Goal: Task Accomplishment & Management: Manage account settings

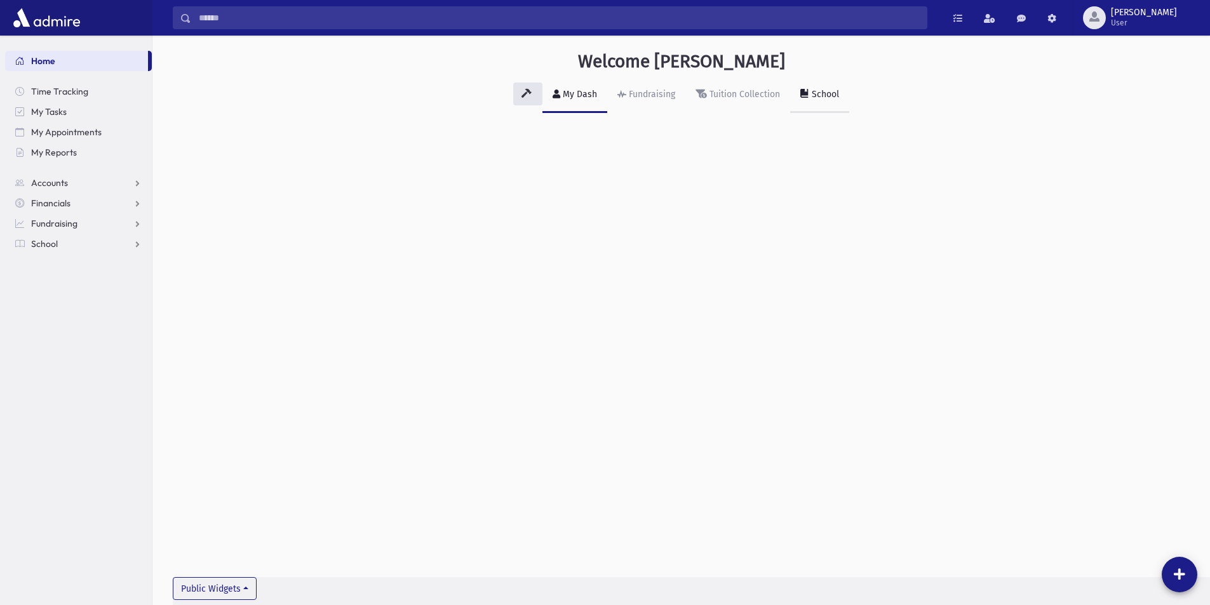
click at [822, 91] on div "School" at bounding box center [824, 94] width 30 height 11
click at [492, 136] on span at bounding box center [488, 139] width 9 height 9
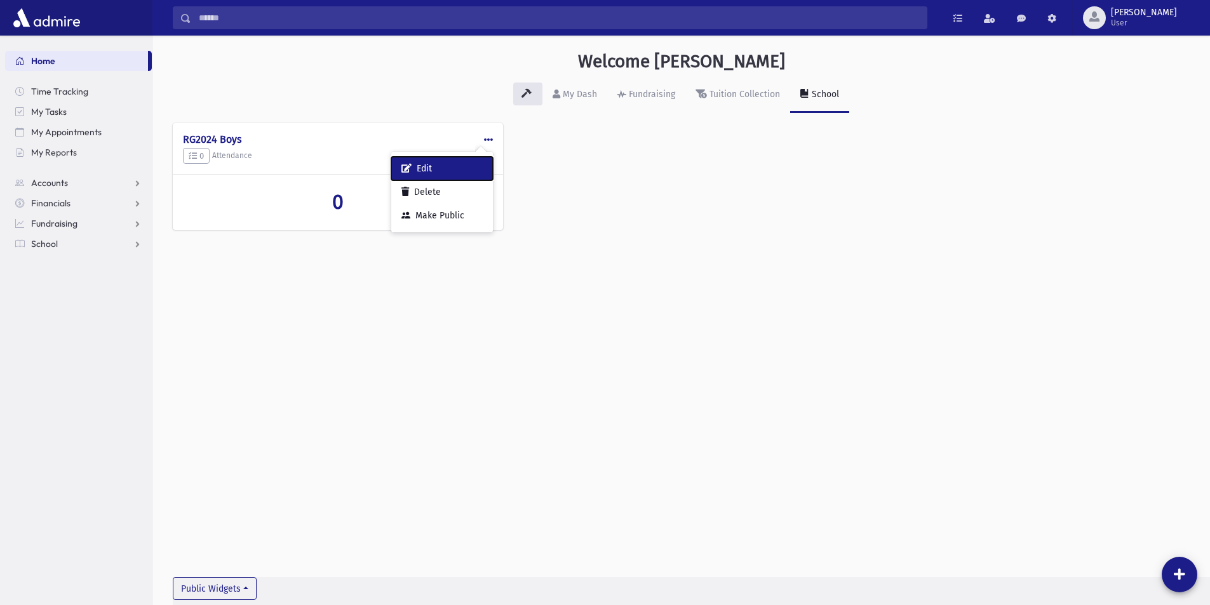
click at [434, 164] on button "Edit" at bounding box center [442, 169] width 102 height 24
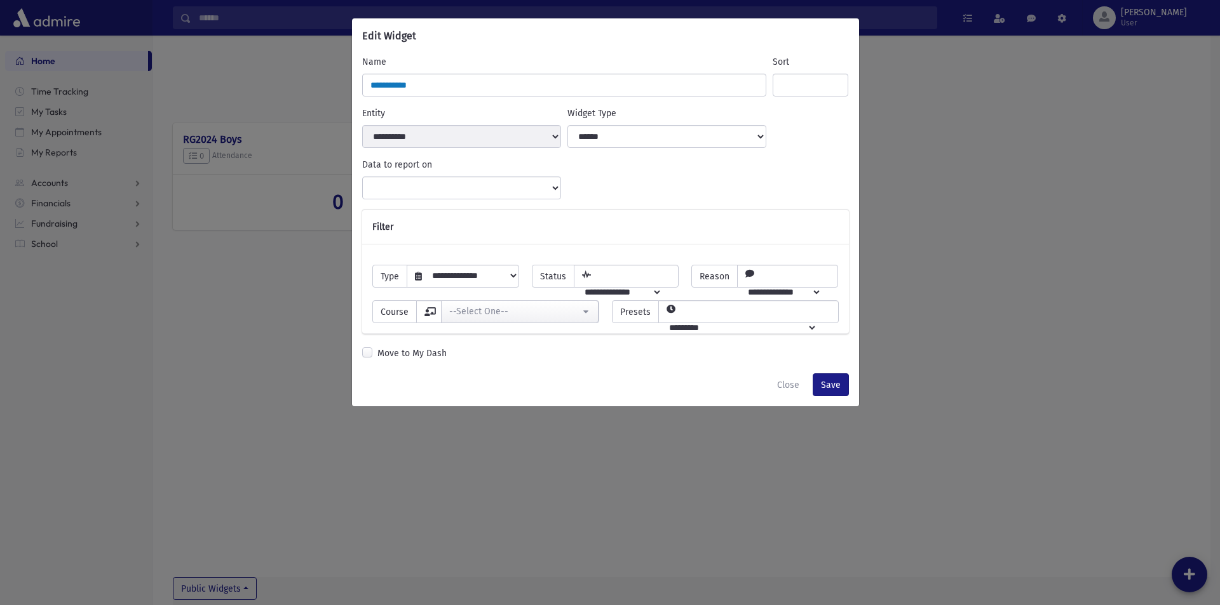
select select "*****"
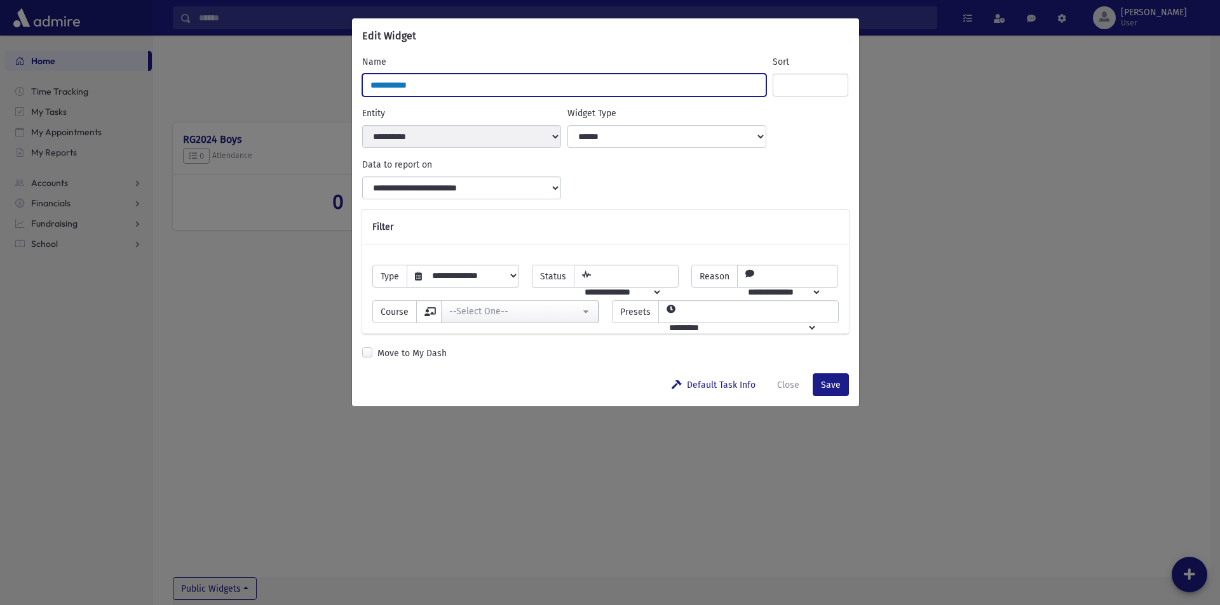
click at [453, 89] on input "**********" at bounding box center [564, 85] width 405 height 23
drag, startPoint x: 442, startPoint y: 86, endPoint x: 333, endPoint y: 83, distance: 108.7
click at [333, 83] on div "**********" at bounding box center [610, 302] width 1220 height 605
type input "**********"
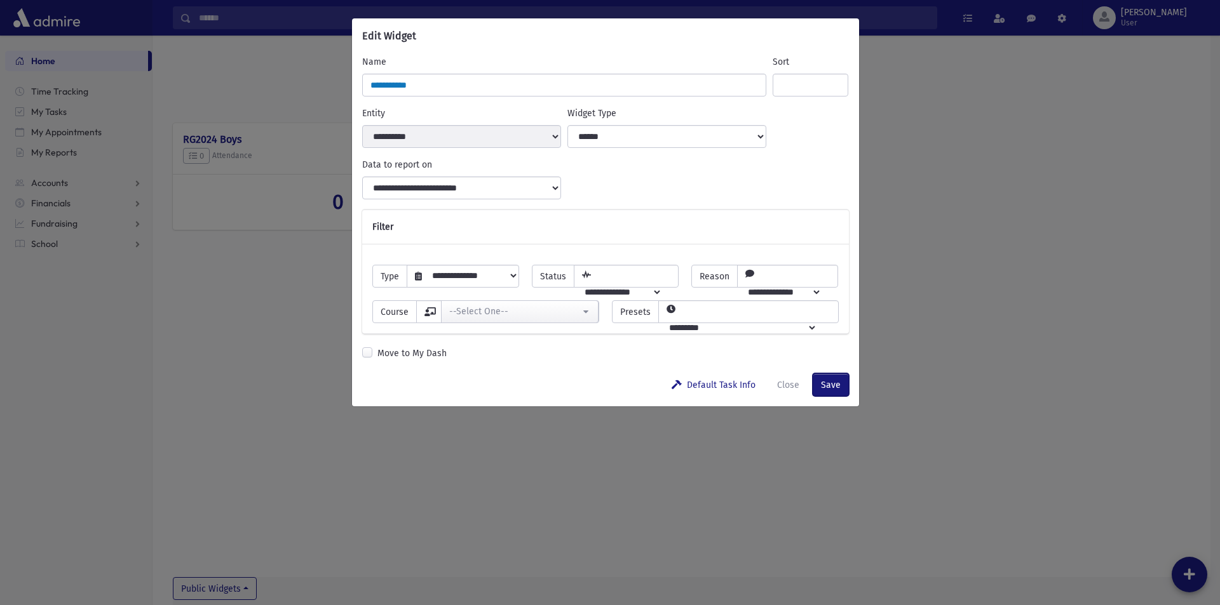
click at [835, 382] on button "Save" at bounding box center [831, 385] width 36 height 23
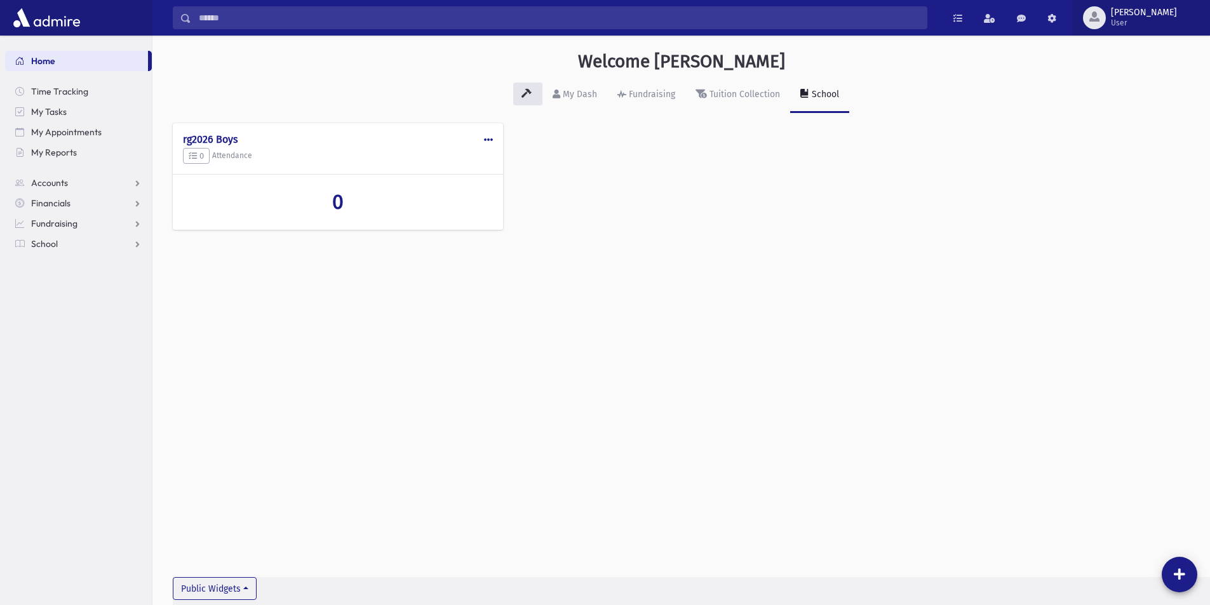
click at [1151, 11] on span "[PERSON_NAME] User" at bounding box center [1149, 18] width 86 height 20
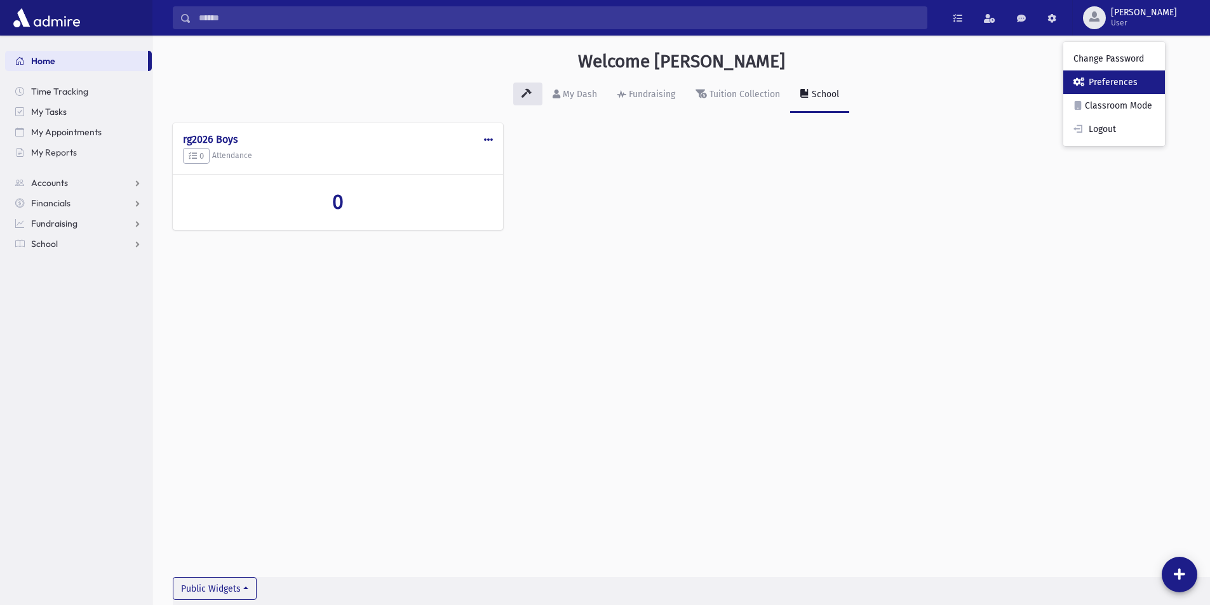
click at [1144, 74] on link "Preferences" at bounding box center [1115, 83] width 102 height 24
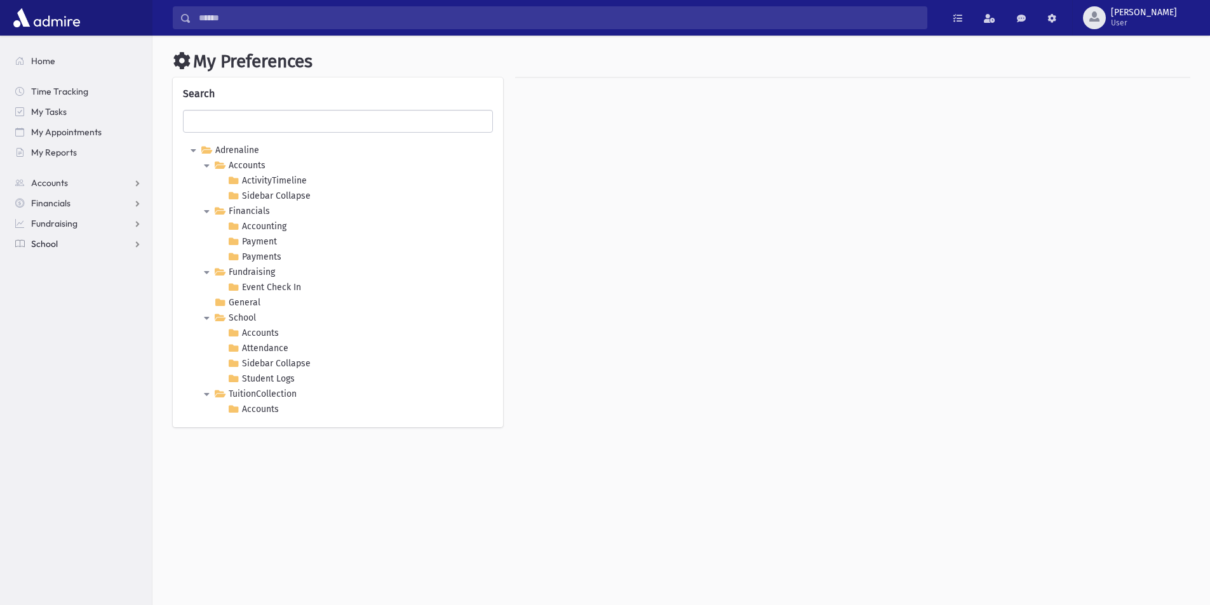
click at [44, 239] on span "School" at bounding box center [44, 243] width 27 height 11
click at [264, 375] on Logs "Student Logs" at bounding box center [261, 379] width 72 height 15
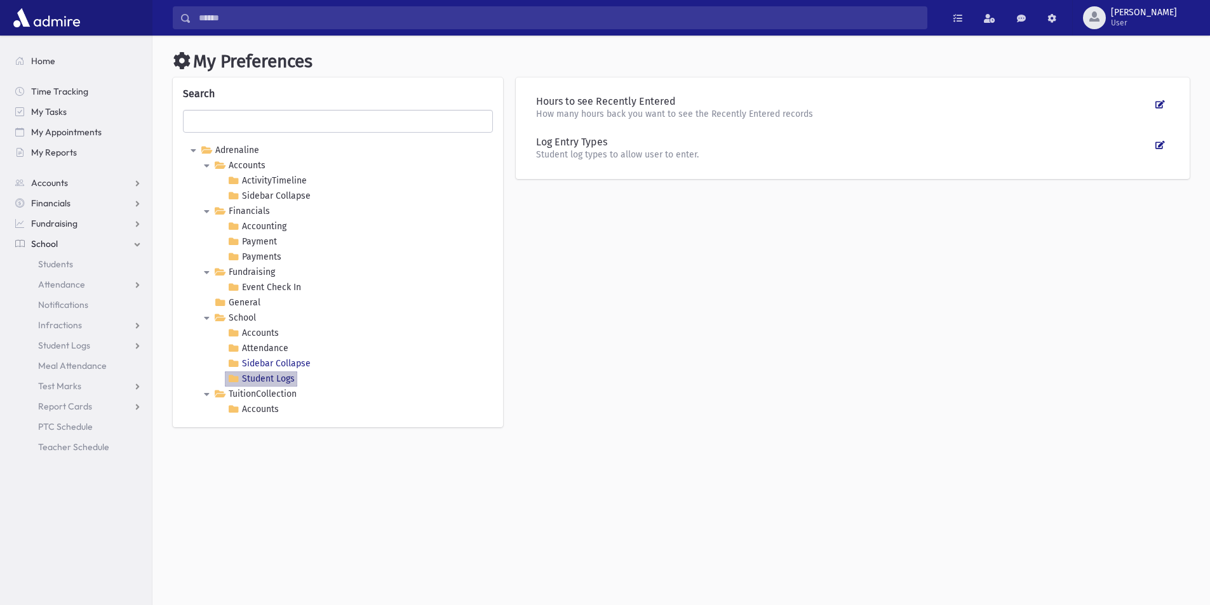
click at [265, 360] on Collapse "Sidebar Collapse" at bounding box center [269, 363] width 88 height 15
click at [270, 346] on link "Attendance" at bounding box center [258, 348] width 66 height 15
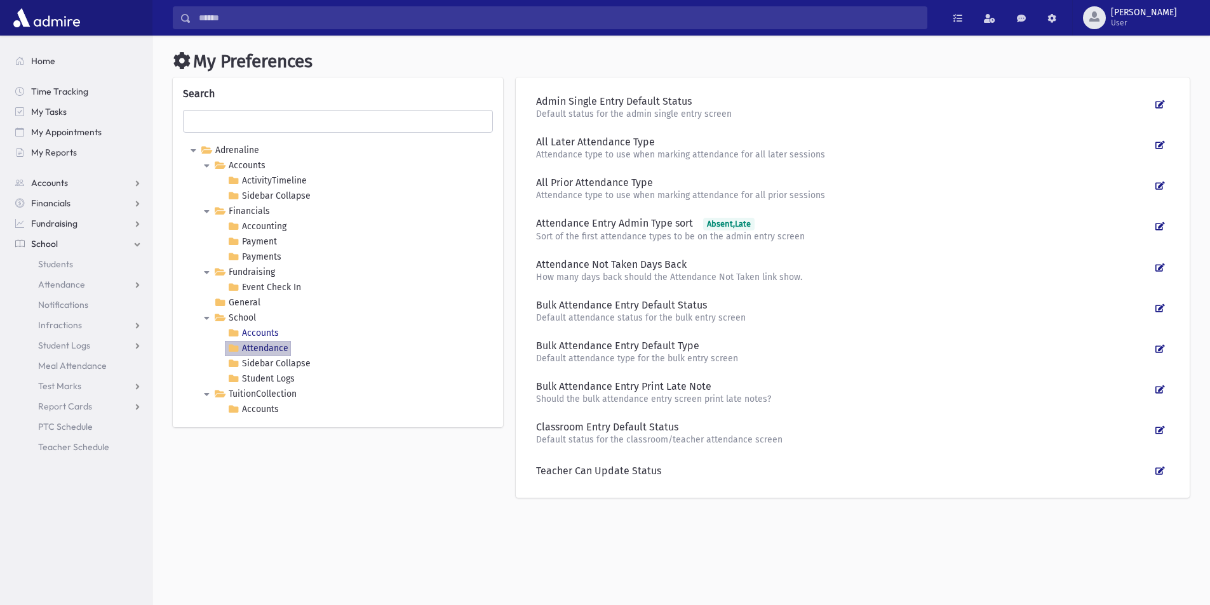
click at [269, 328] on link "Accounts" at bounding box center [253, 333] width 57 height 15
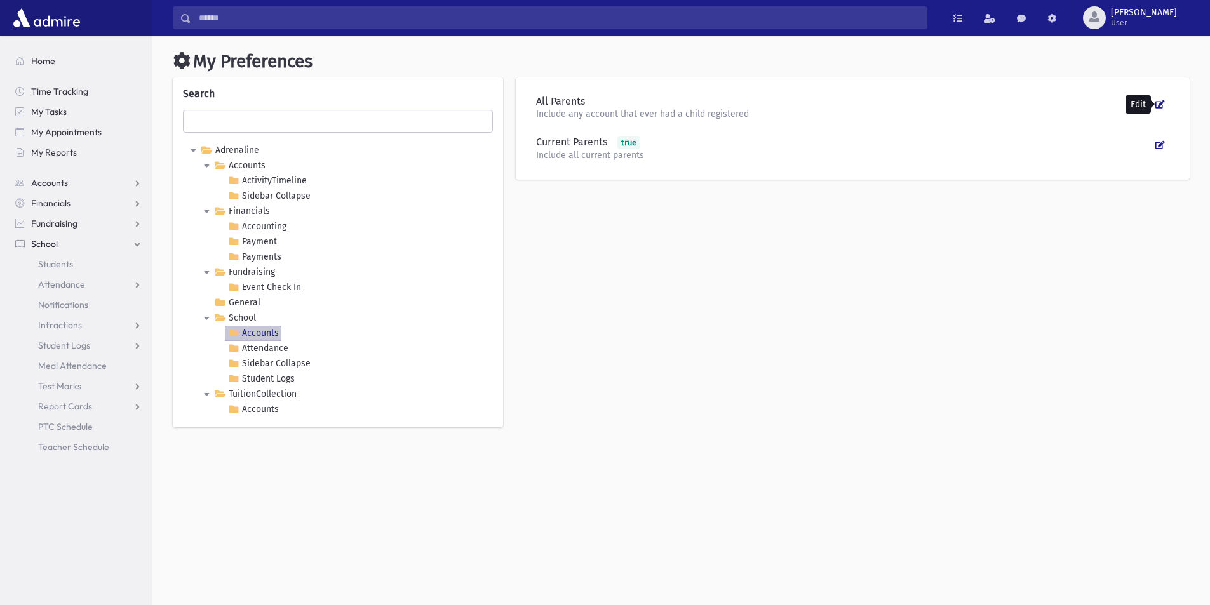
click at [1161, 100] on icon at bounding box center [1161, 104] width 10 height 8
click at [1157, 100] on icon at bounding box center [1160, 104] width 8 height 8
click at [1065, 13] on link at bounding box center [1051, 17] width 25 height 23
click at [658, 372] on div "All Parents Include any account that ever had a child registered Current Parent…" at bounding box center [853, 259] width 687 height 363
click at [1163, 10] on span "[PERSON_NAME]" at bounding box center [1144, 13] width 66 height 10
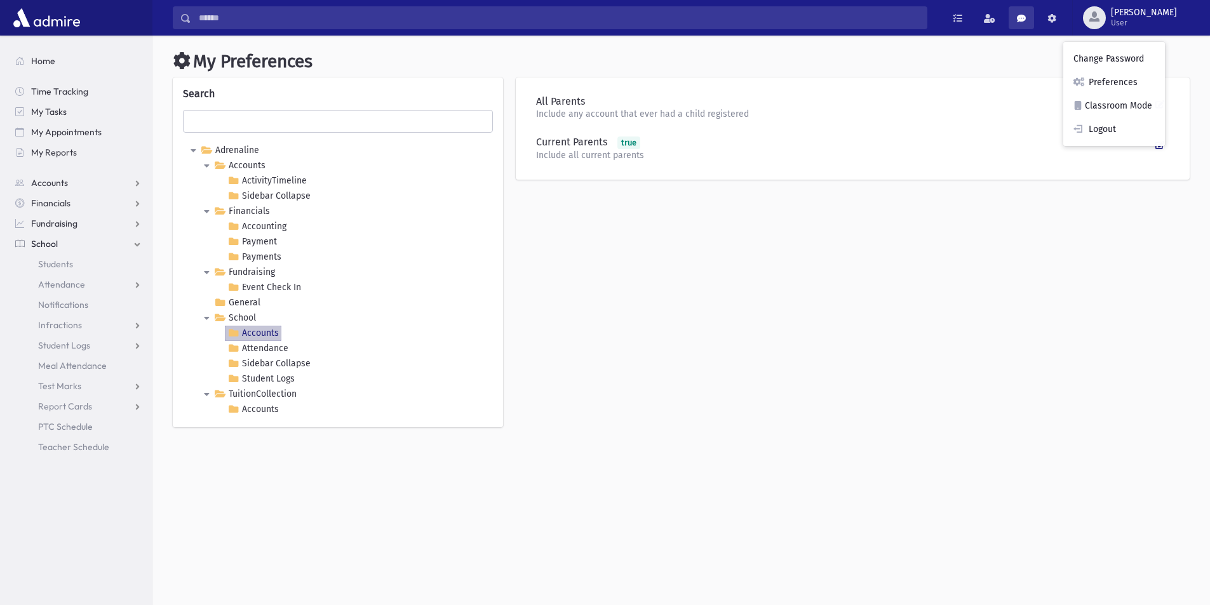
click at [1026, 14] on span at bounding box center [1021, 18] width 9 height 9
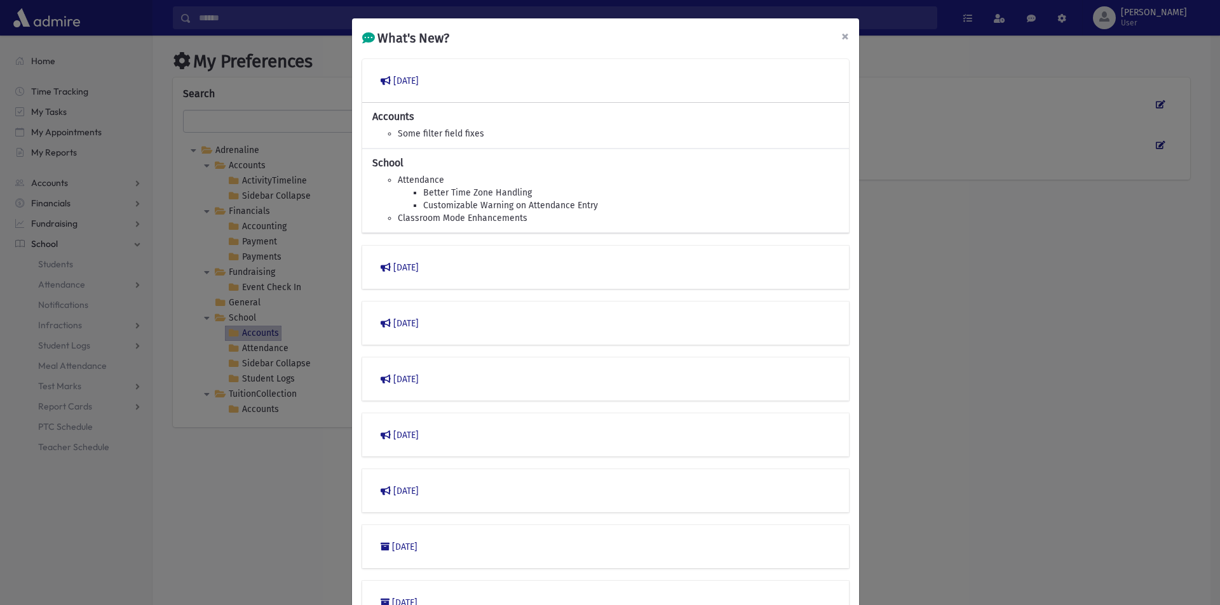
click at [841, 35] on span "×" at bounding box center [845, 36] width 8 height 18
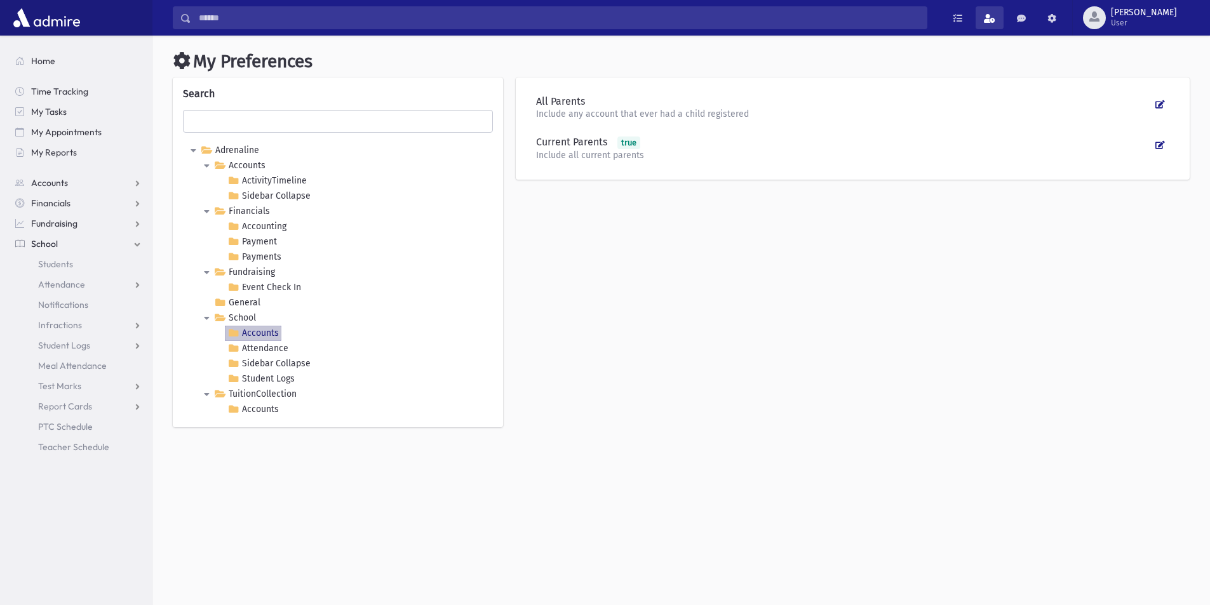
click at [996, 17] on span at bounding box center [989, 18] width 11 height 9
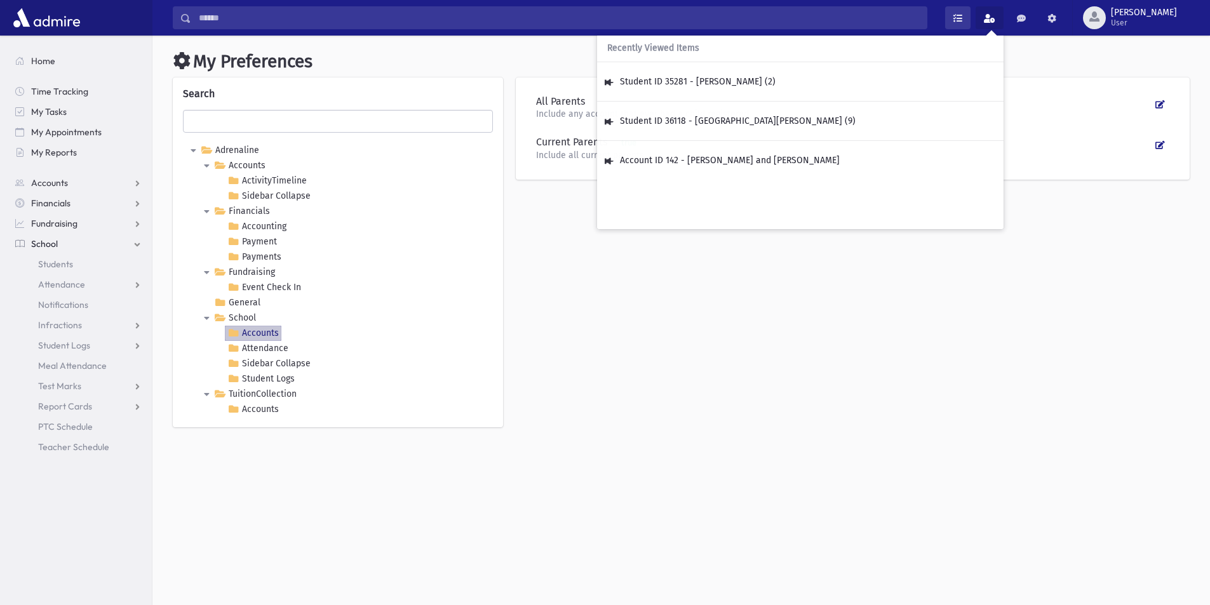
click at [971, 16] on link at bounding box center [957, 17] width 25 height 23
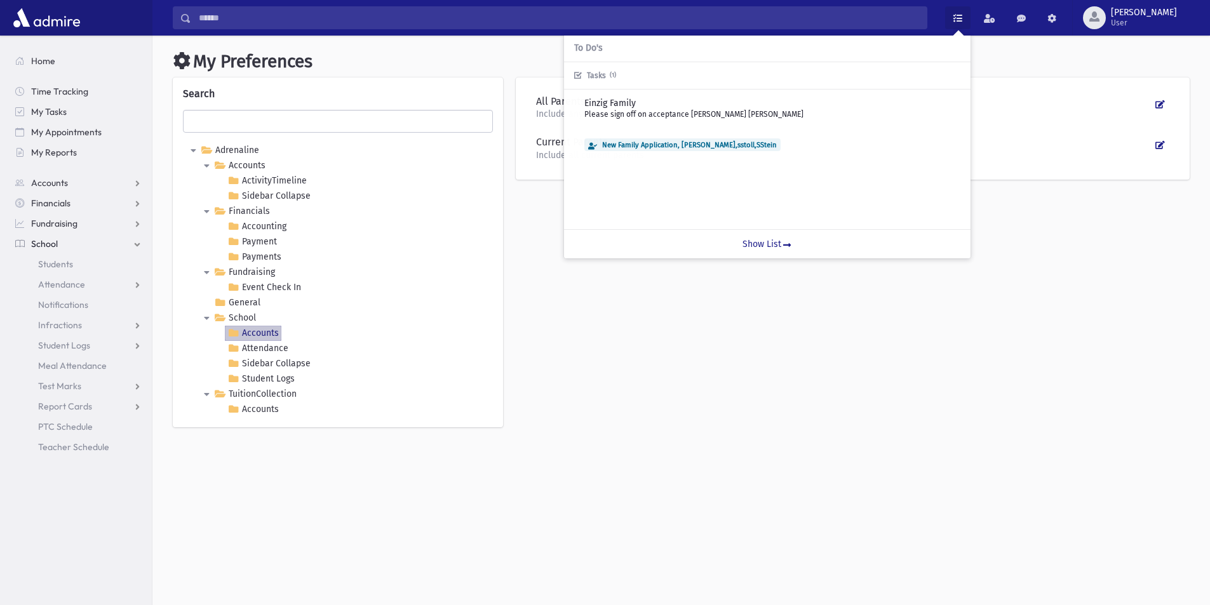
click at [971, 16] on link at bounding box center [957, 17] width 25 height 23
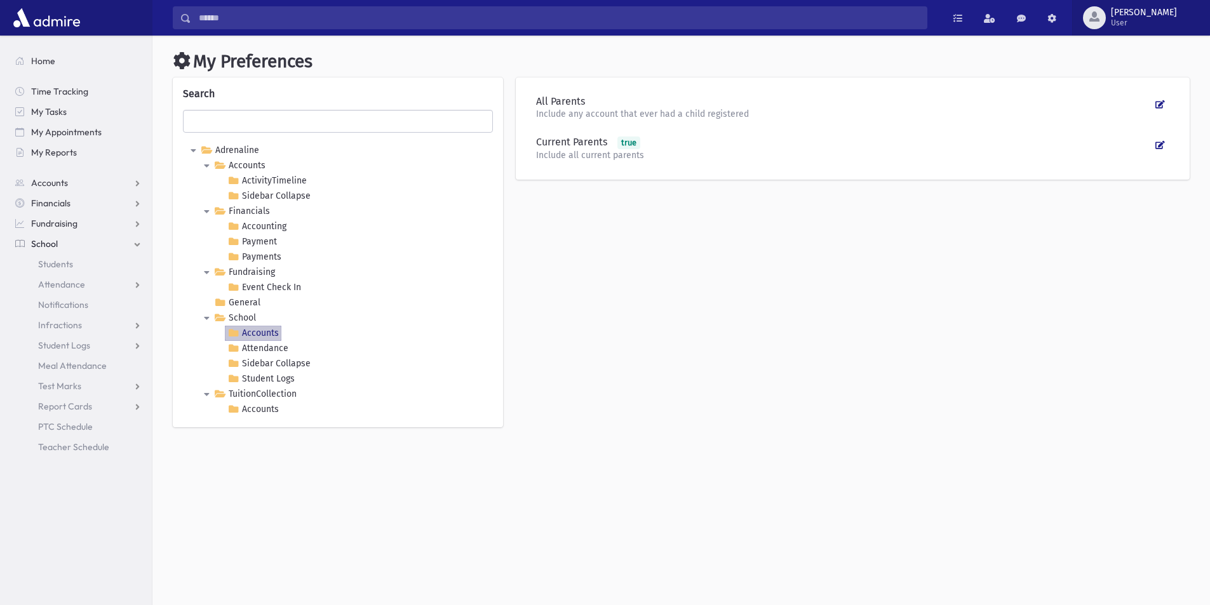
click at [1151, 21] on span "tadler User" at bounding box center [1149, 18] width 86 height 20
click at [1150, 19] on span "tadler User" at bounding box center [1149, 18] width 86 height 20
click at [48, 60] on span "Home" at bounding box center [43, 60] width 24 height 11
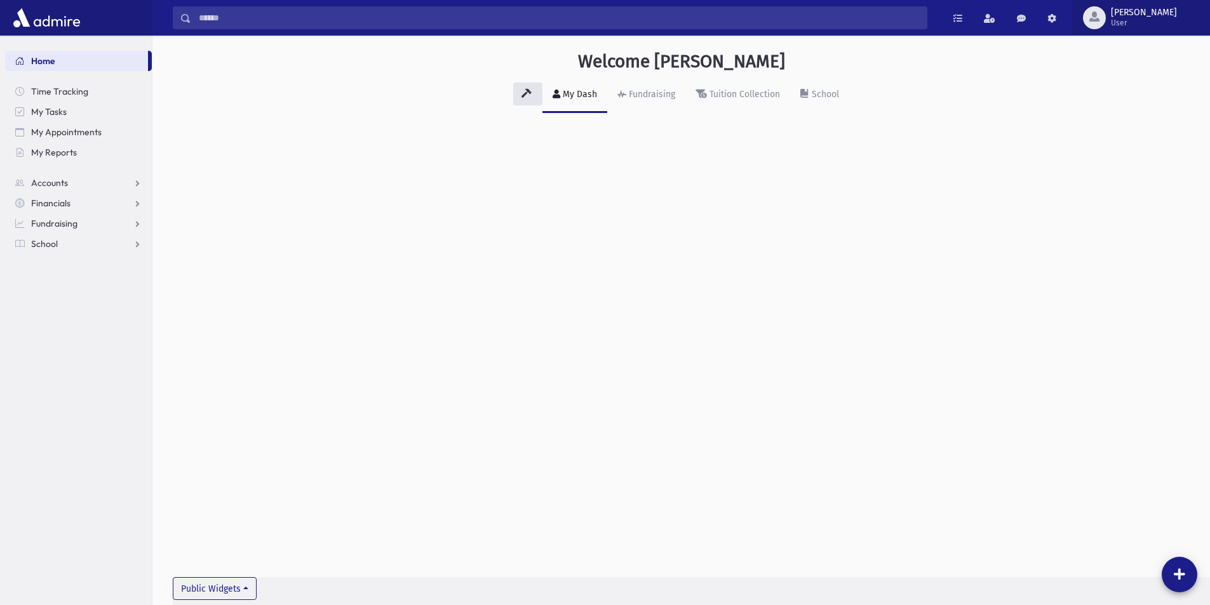
click at [1159, 28] on button "[PERSON_NAME] User" at bounding box center [1141, 18] width 138 height 36
click at [1057, 18] on span at bounding box center [1052, 18] width 9 height 9
click at [1161, 20] on span "User" at bounding box center [1144, 23] width 66 height 10
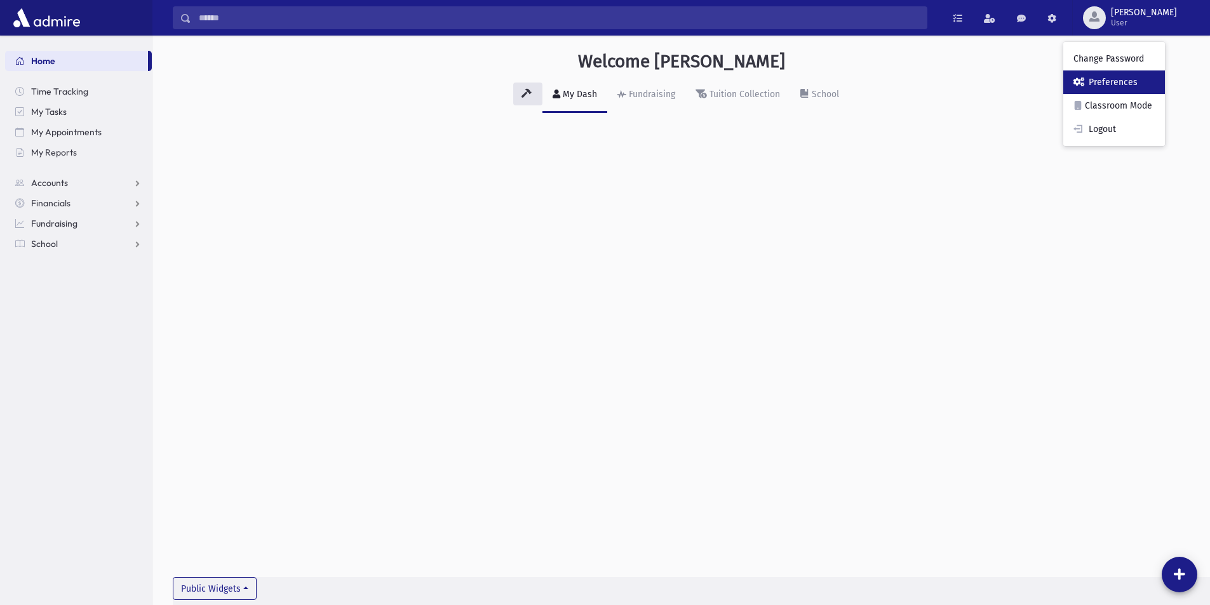
click at [1156, 78] on link "Preferences" at bounding box center [1115, 83] width 102 height 24
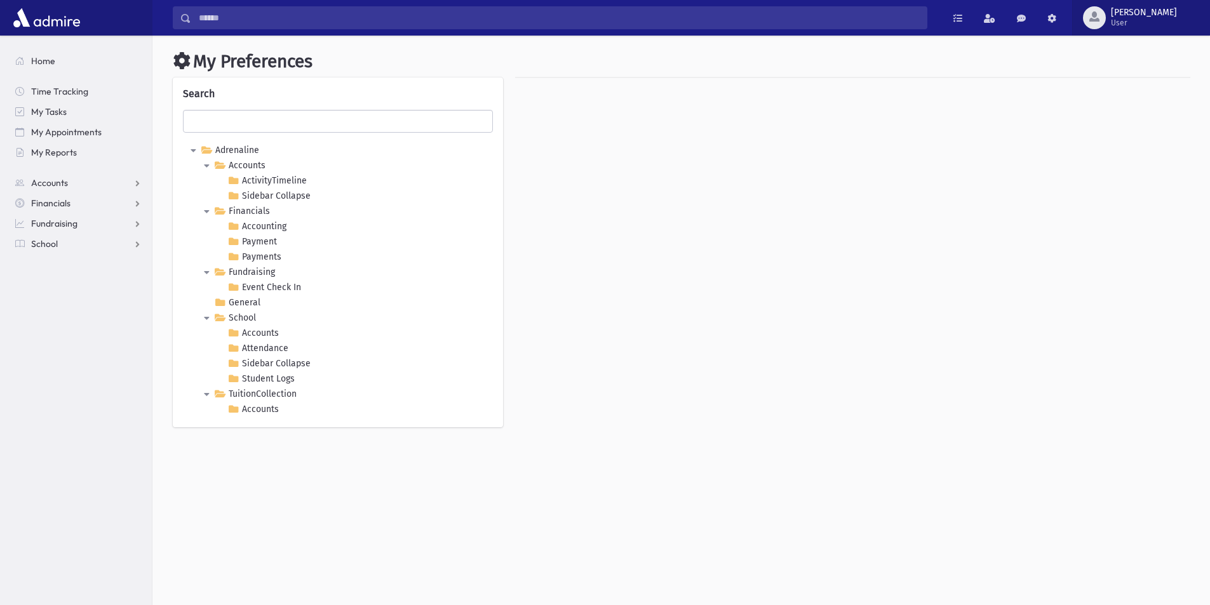
click at [1153, 17] on span "[PERSON_NAME]" at bounding box center [1144, 13] width 66 height 10
click at [1026, 18] on span at bounding box center [1021, 18] width 9 height 9
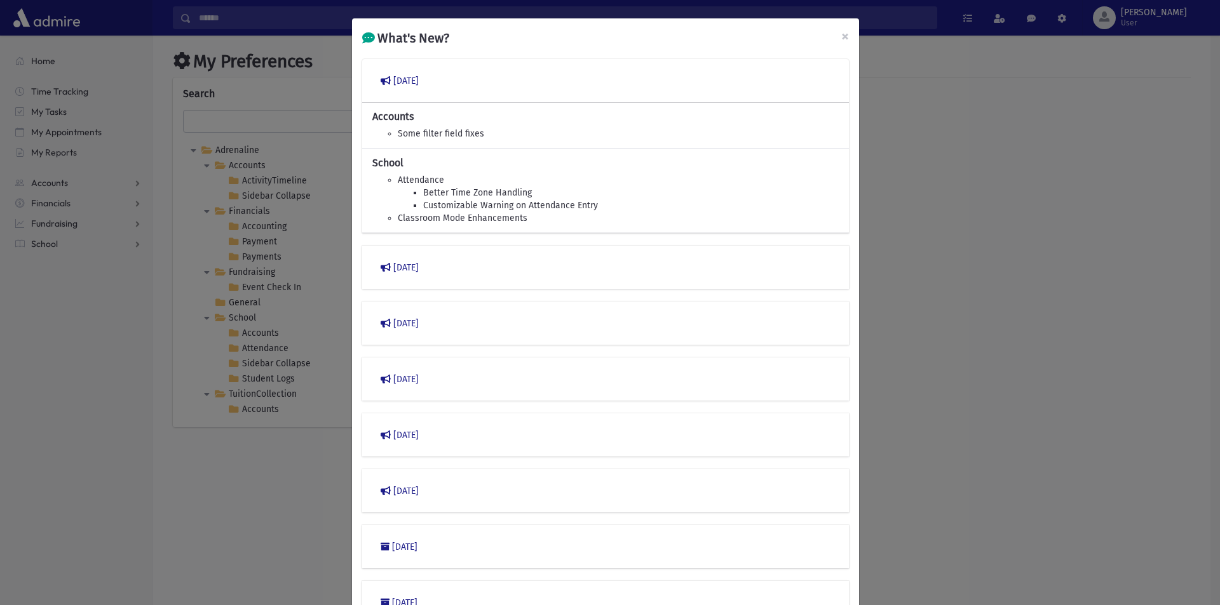
click at [1104, 17] on div "What's New? × [DATE] Accounts Some filter field fixes School Attendance Better …" at bounding box center [610, 302] width 1220 height 605
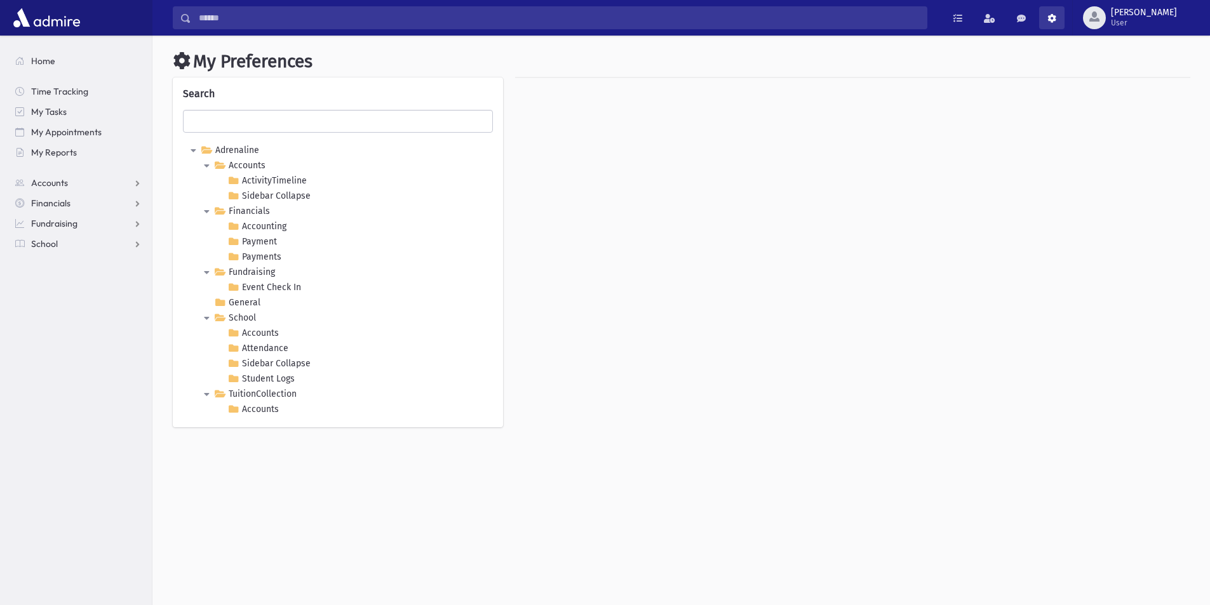
click at [1065, 20] on link at bounding box center [1051, 17] width 25 height 23
click at [1139, 52] on h1 "My Preferences" at bounding box center [681, 62] width 1017 height 22
click at [1100, 21] on span "button" at bounding box center [1095, 16] width 10 height 10
click at [1136, 51] on link "Change Password" at bounding box center [1115, 59] width 102 height 24
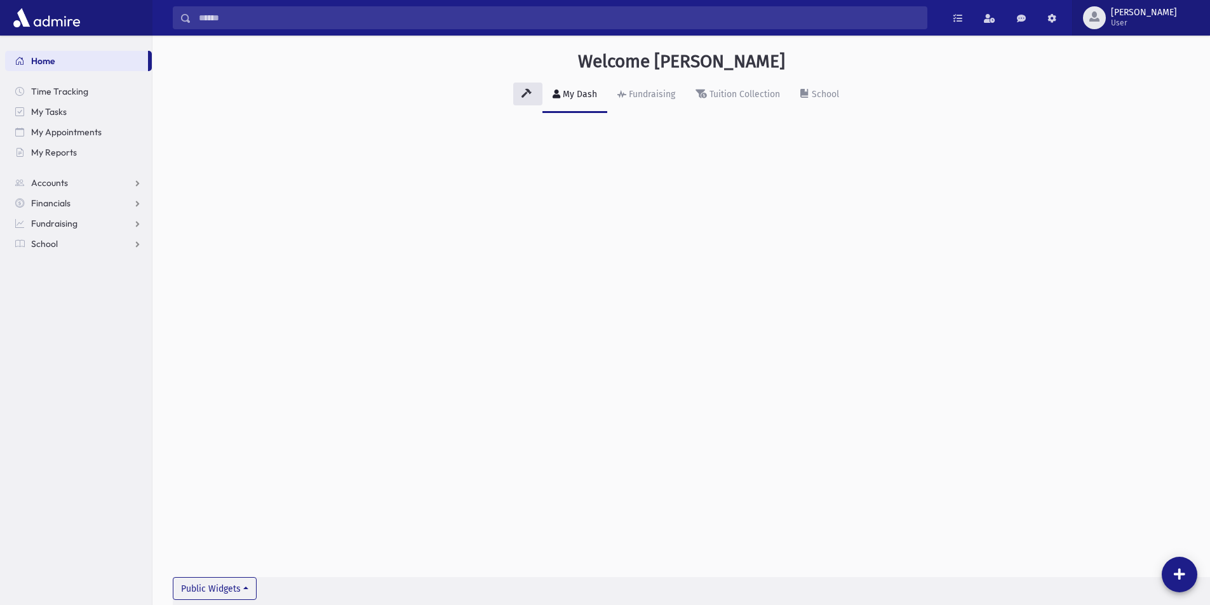
click at [1166, 18] on span "User" at bounding box center [1144, 23] width 66 height 10
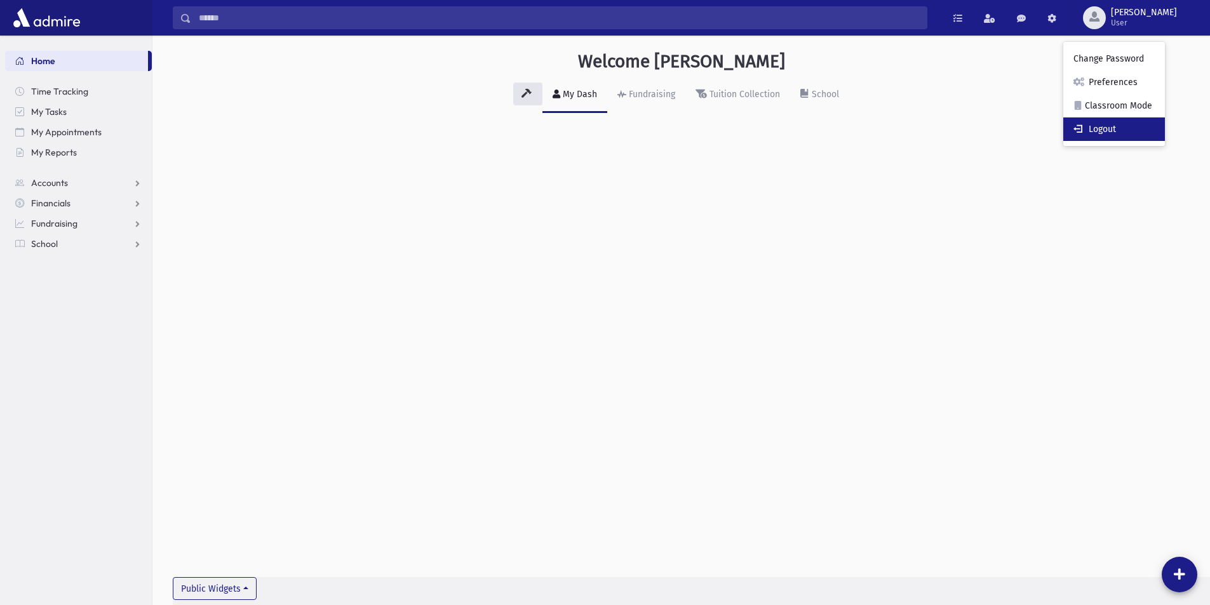
click at [1152, 128] on link "Logout" at bounding box center [1115, 130] width 102 height 24
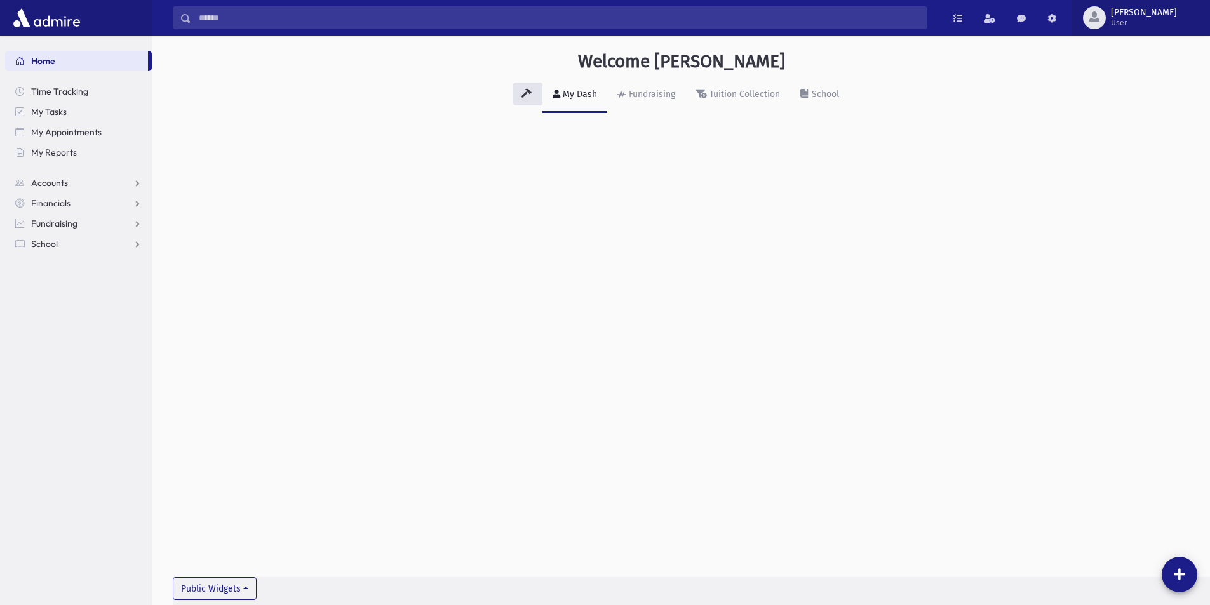
click at [1163, 24] on span "User" at bounding box center [1144, 23] width 66 height 10
click at [1057, 18] on span at bounding box center [1052, 18] width 9 height 9
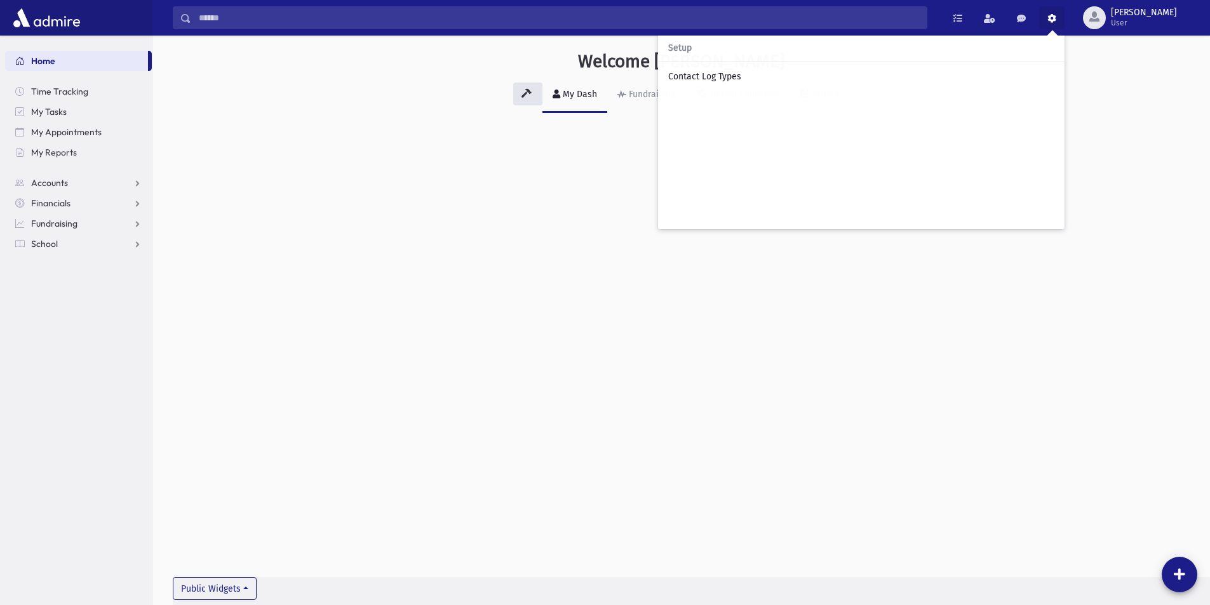
click at [435, 281] on div "Welcome tadler My Dash Fundraising Tuition Collection School Public Widgets" at bounding box center [681, 321] width 1058 height 570
click at [37, 182] on span "Accounts" at bounding box center [49, 182] width 37 height 11
click at [43, 282] on span "School" at bounding box center [44, 284] width 27 height 11
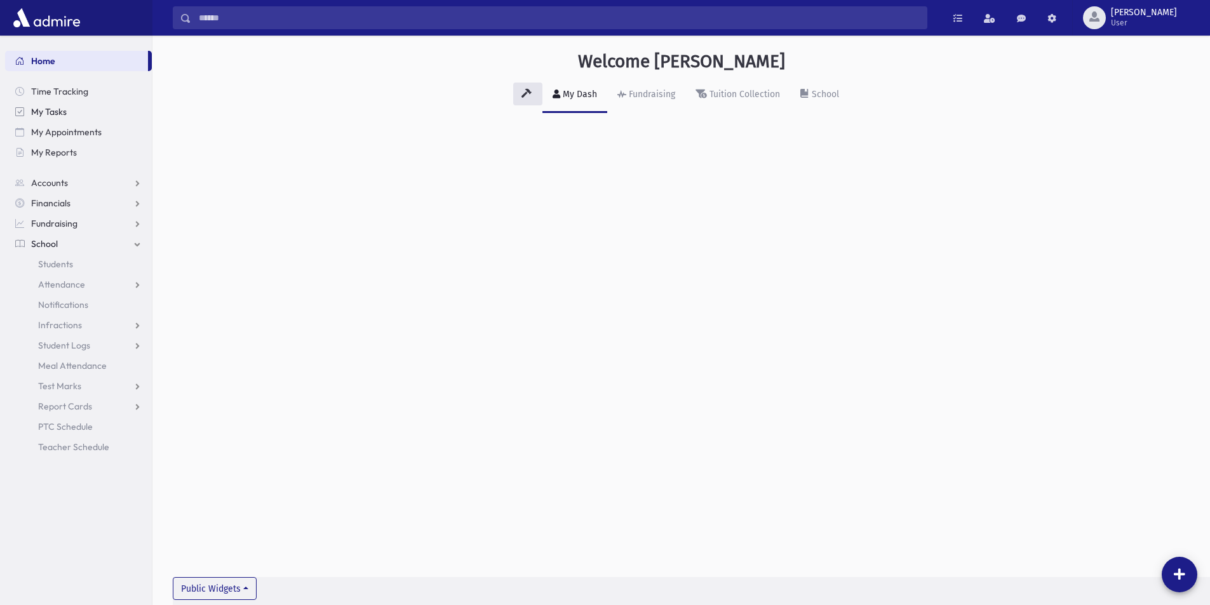
click at [52, 104] on link "My Tasks" at bounding box center [78, 112] width 147 height 20
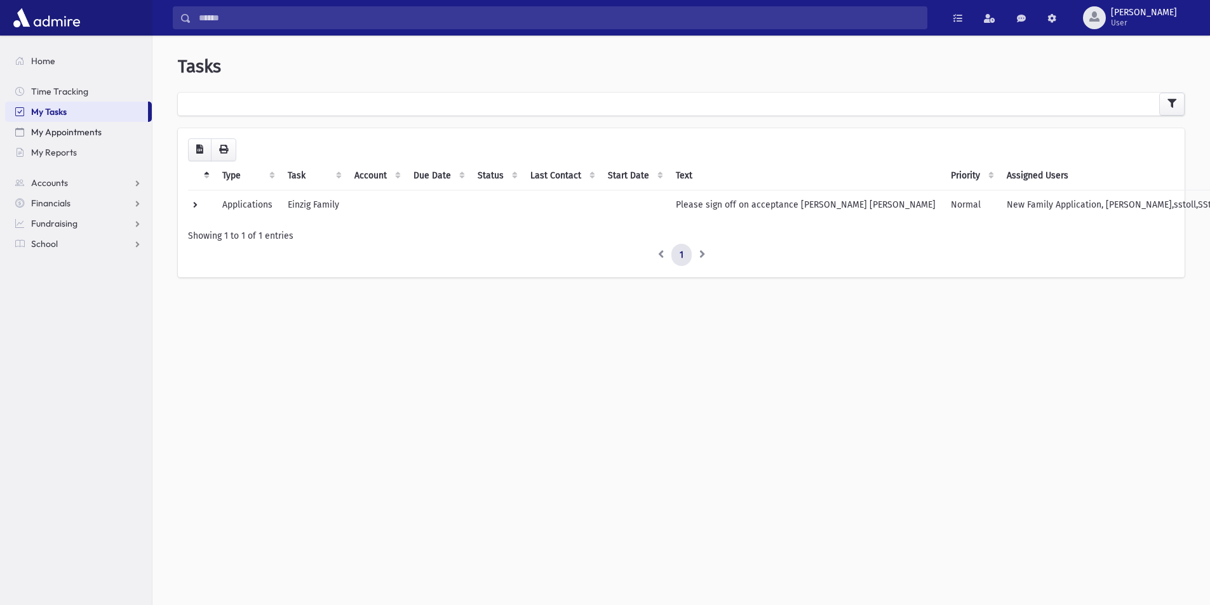
click at [59, 128] on span "My Appointments" at bounding box center [66, 131] width 71 height 11
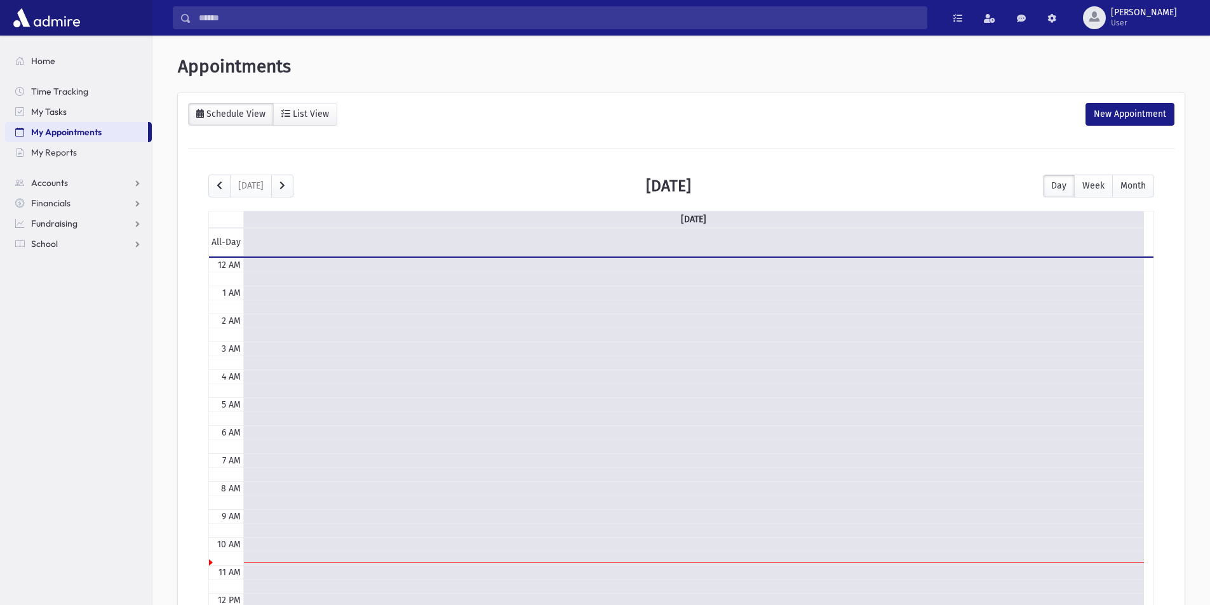
scroll to position [168, 0]
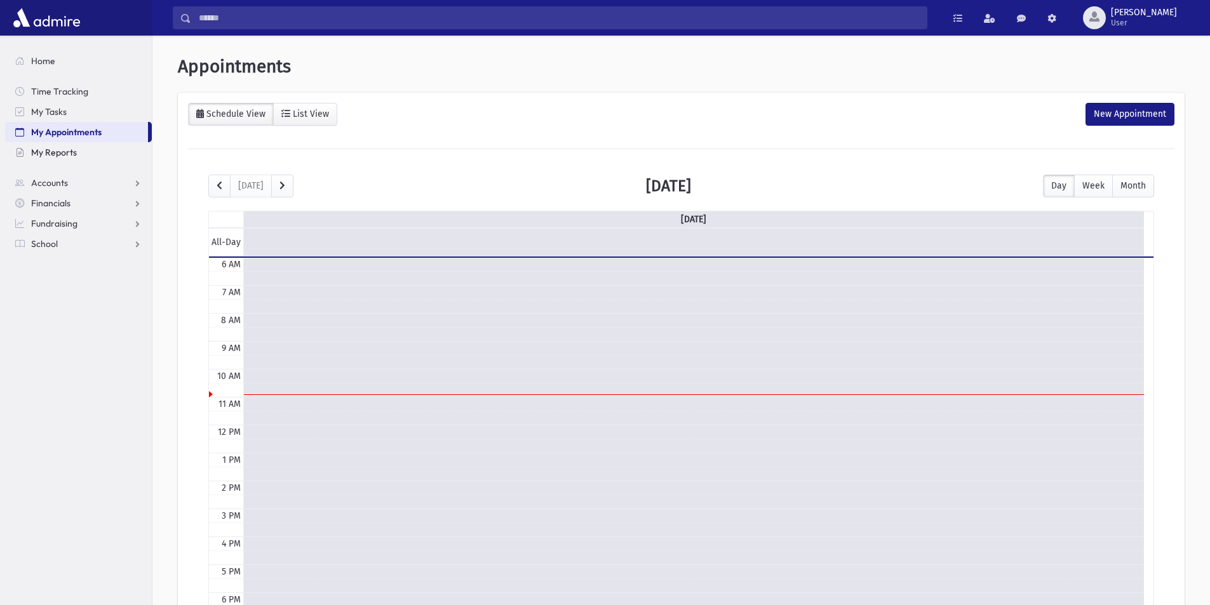
click at [58, 149] on span "My Reports" at bounding box center [54, 152] width 46 height 11
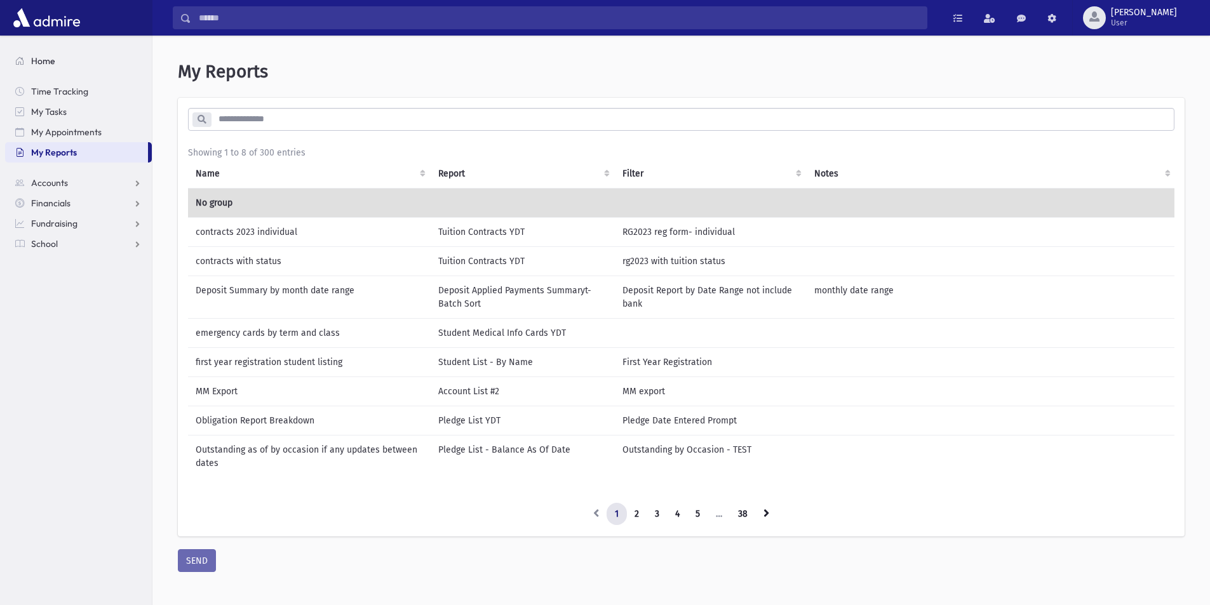
click at [37, 57] on span "Home" at bounding box center [43, 60] width 24 height 11
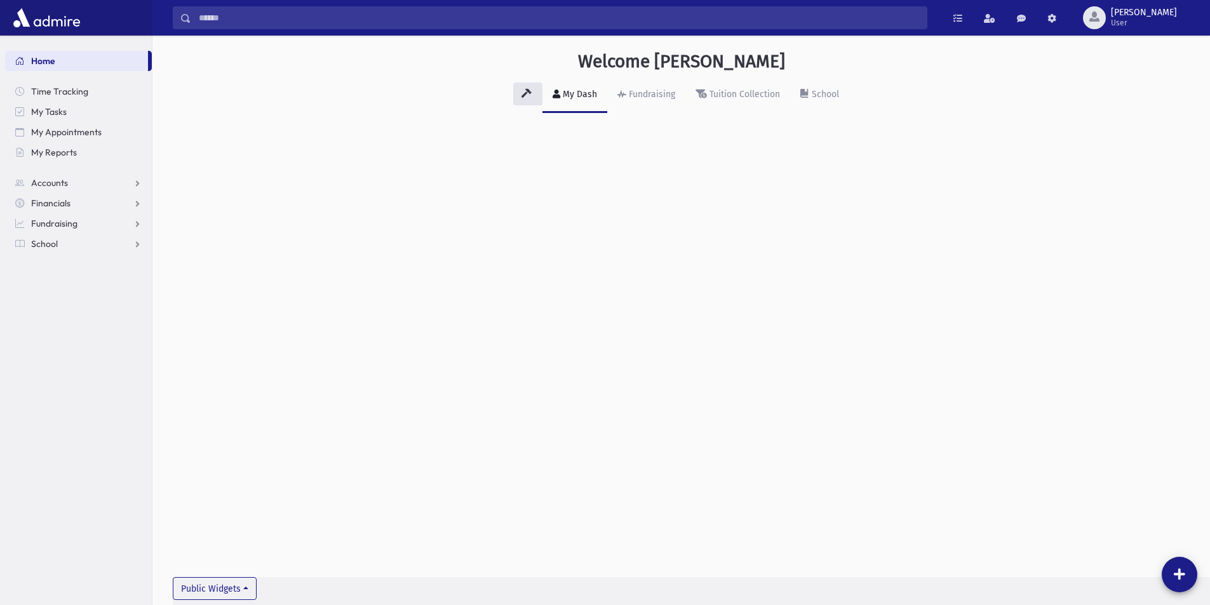
click at [39, 18] on img at bounding box center [46, 17] width 73 height 25
click at [1181, 572] on icon at bounding box center [1179, 575] width 11 height 13
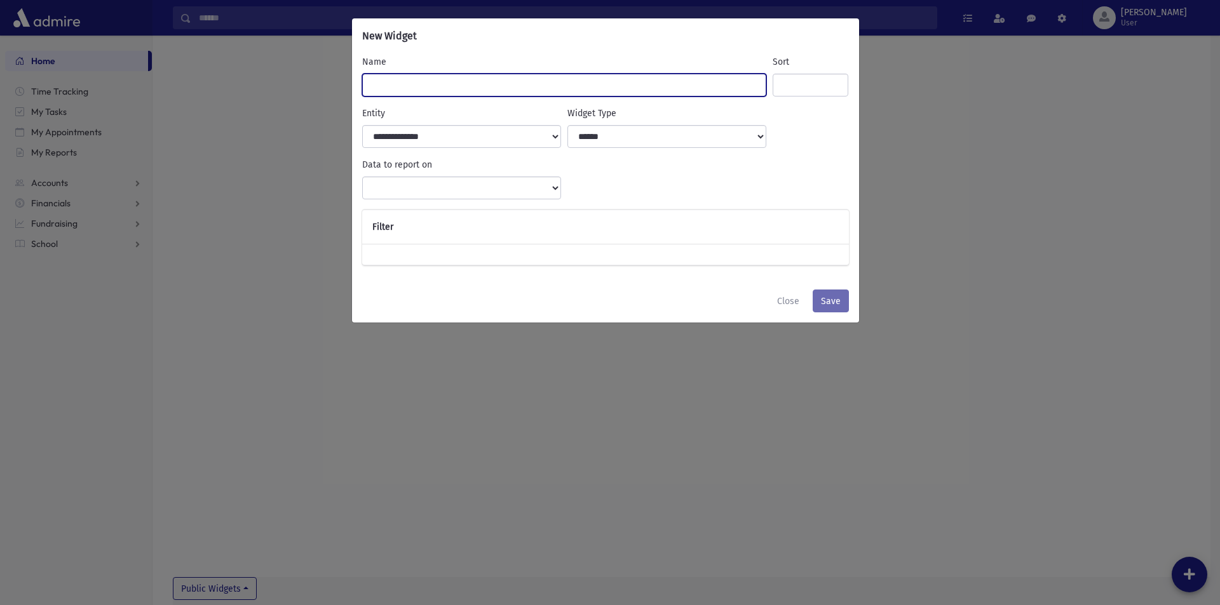
click at [400, 92] on input "Name" at bounding box center [564, 85] width 405 height 23
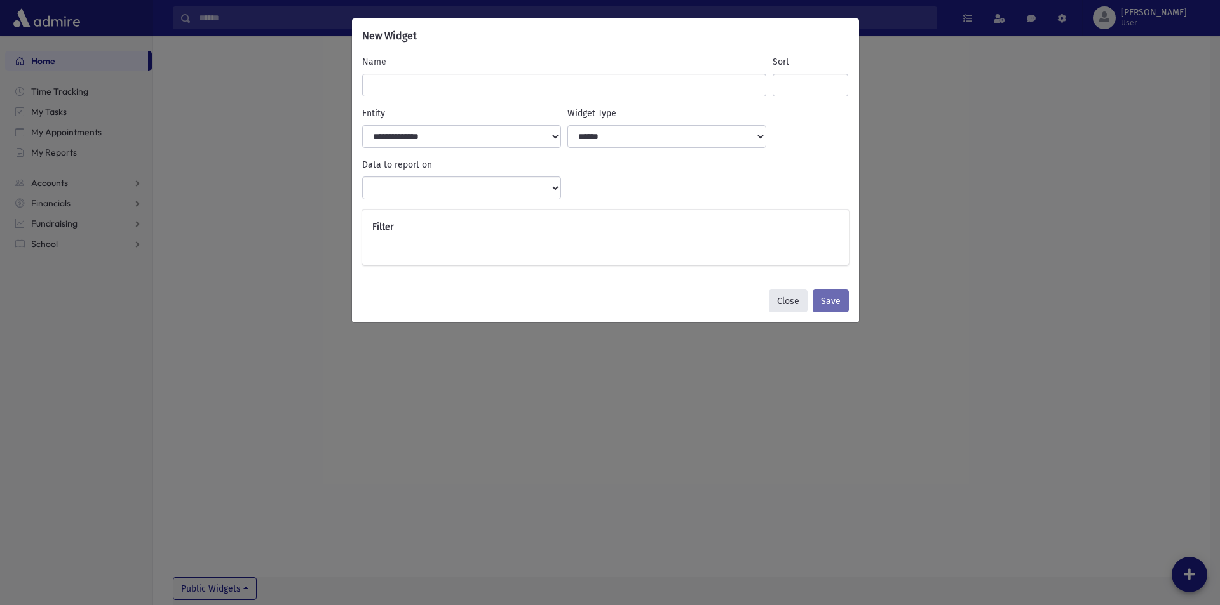
click at [788, 297] on button "Close" at bounding box center [788, 301] width 39 height 23
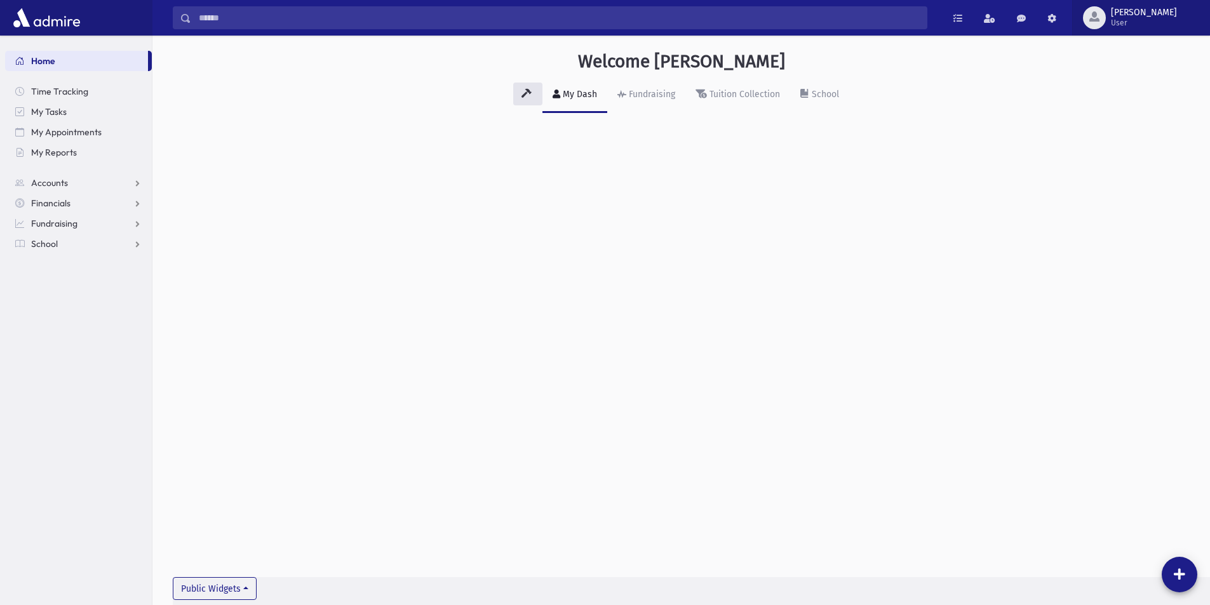
click at [1168, 15] on span "[PERSON_NAME]" at bounding box center [1144, 13] width 66 height 10
click at [1065, 111] on div "My Dash Fundraising Tuition Collection School" at bounding box center [681, 101] width 1017 height 46
click at [1155, 23] on span "User" at bounding box center [1144, 23] width 66 height 10
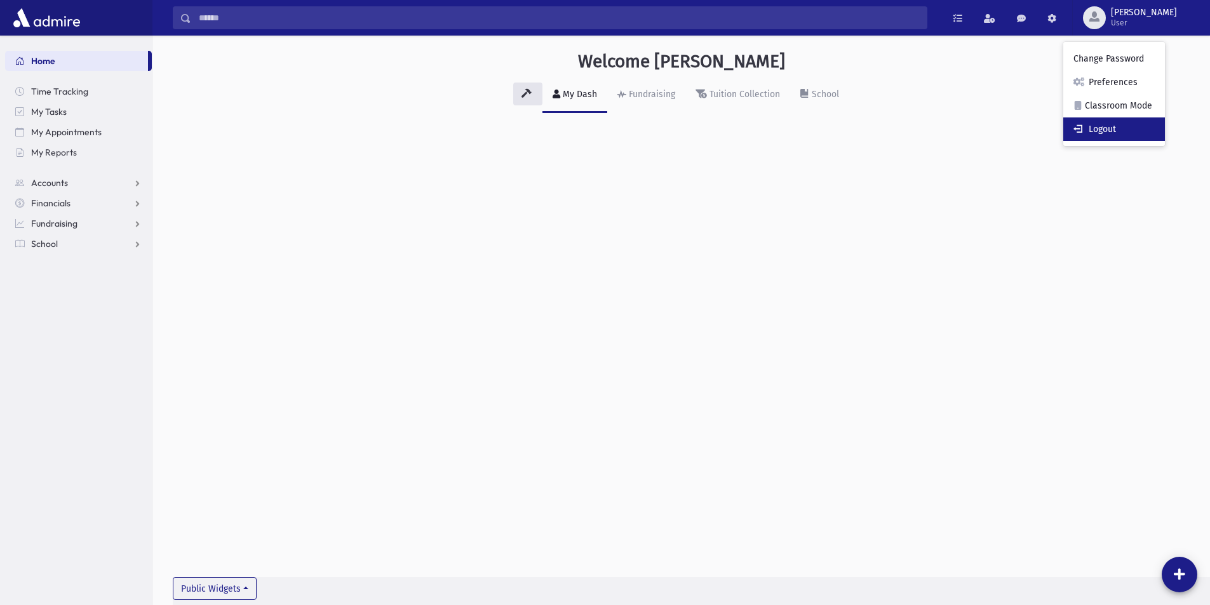
click at [1147, 120] on link "Logout" at bounding box center [1115, 130] width 102 height 24
click at [809, 91] on icon at bounding box center [805, 93] width 9 height 9
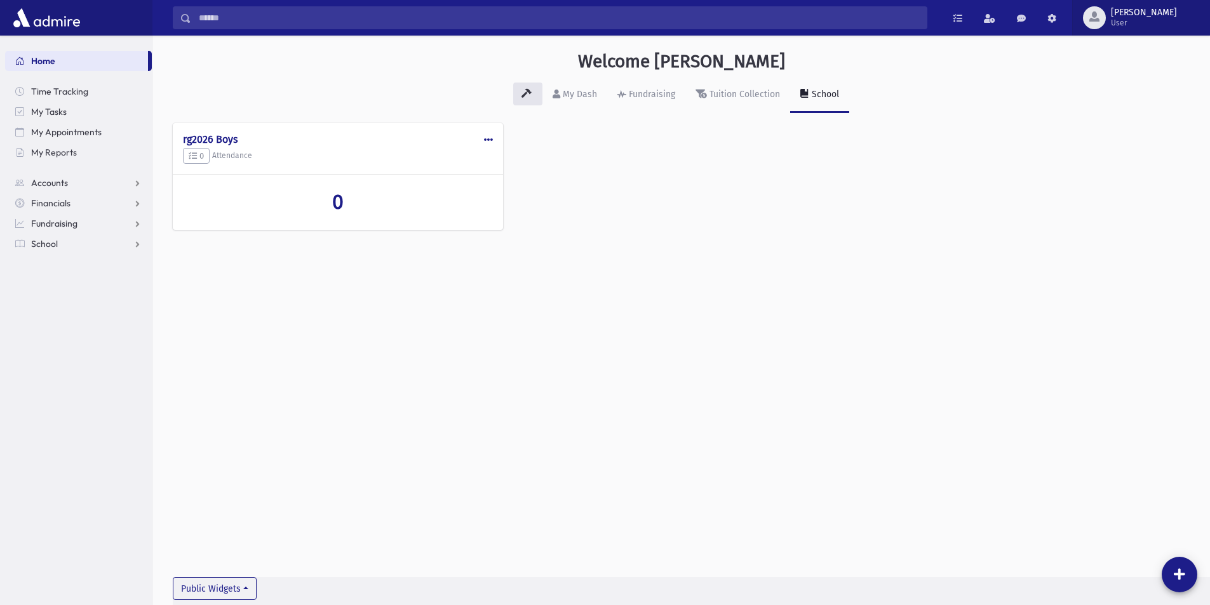
click at [1173, 11] on span "[PERSON_NAME]" at bounding box center [1144, 13] width 66 height 10
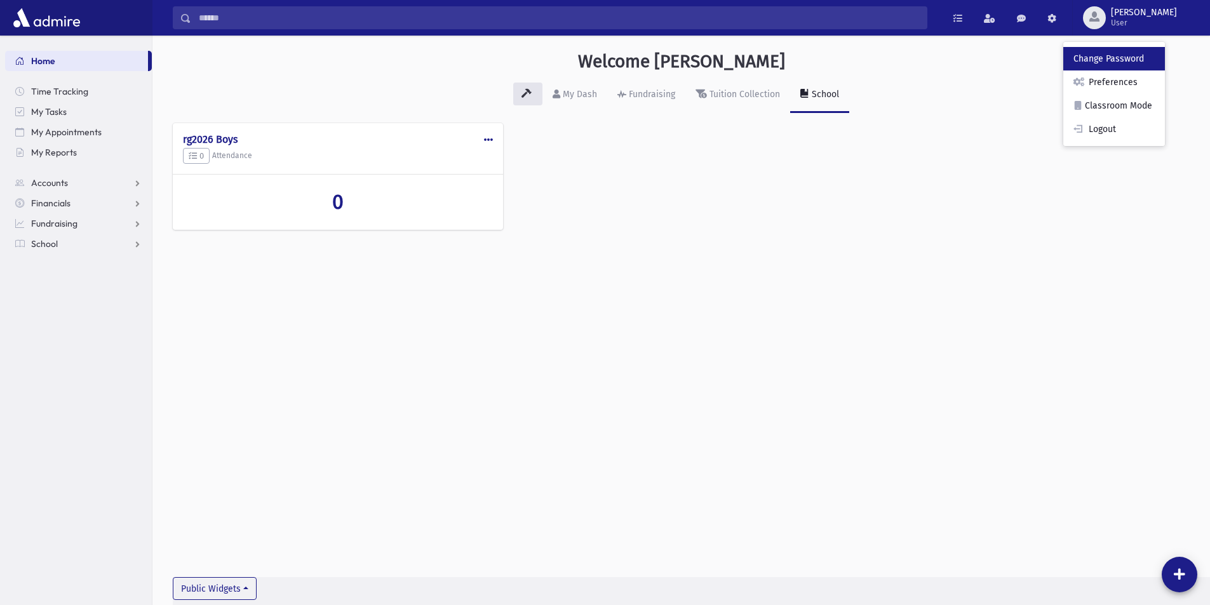
click at [1141, 55] on link "Change Password" at bounding box center [1115, 59] width 102 height 24
click at [47, 178] on span "Accounts" at bounding box center [49, 182] width 37 height 11
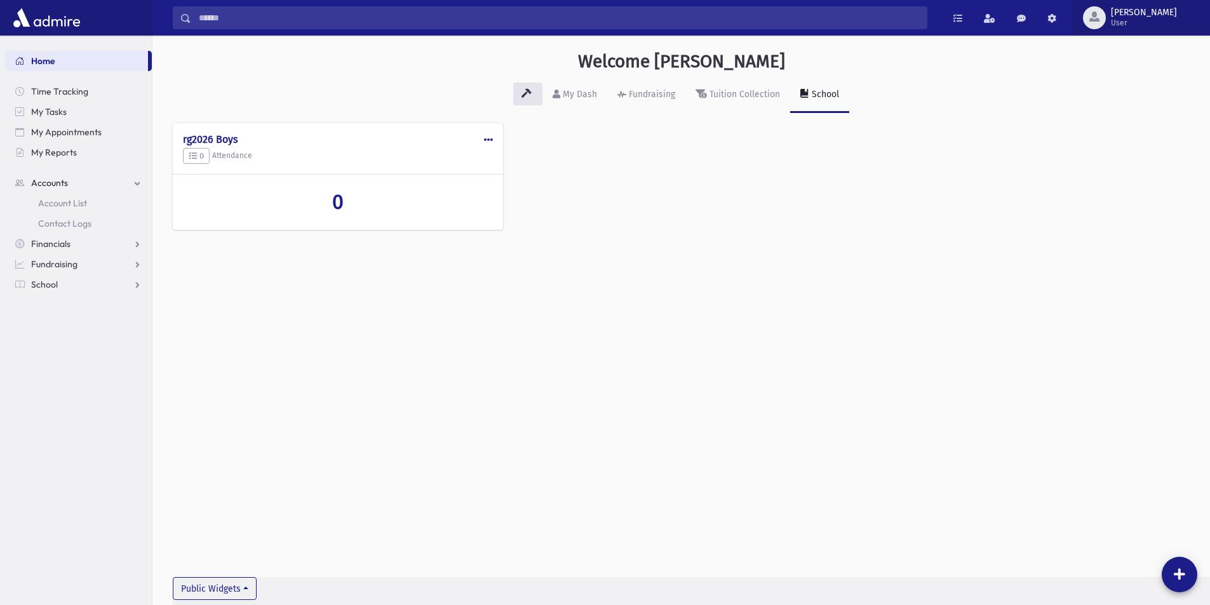
click at [1187, 25] on span "tadler User" at bounding box center [1149, 18] width 86 height 20
click at [49, 282] on span "School" at bounding box center [44, 284] width 27 height 11
click at [1153, 17] on span "[PERSON_NAME]" at bounding box center [1144, 13] width 66 height 10
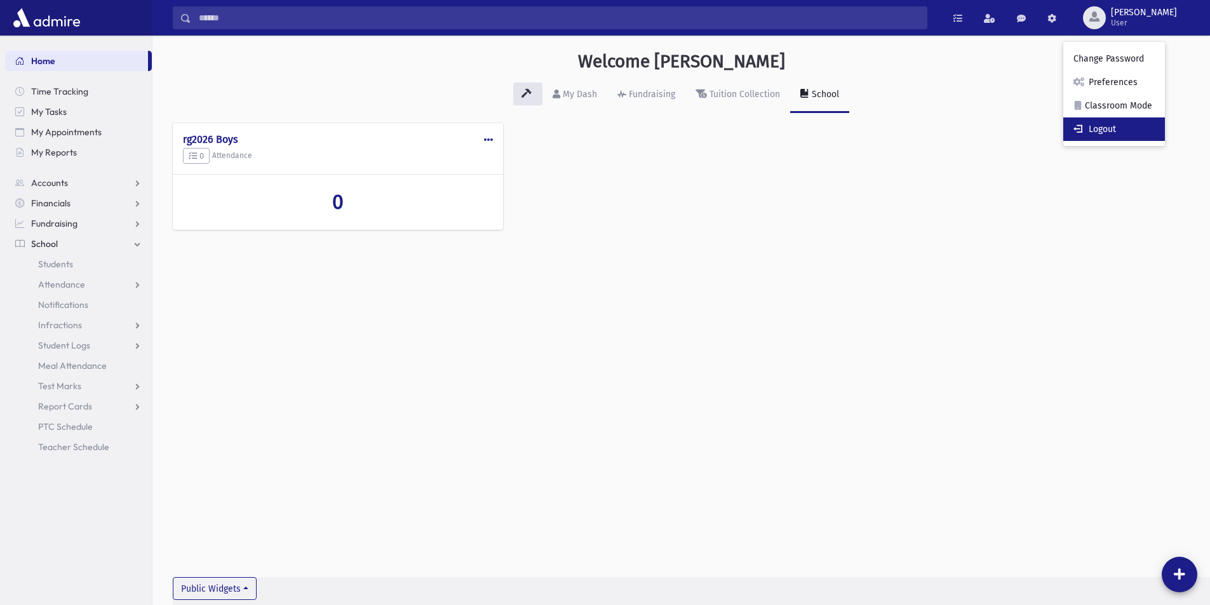
click at [1136, 126] on link "Logout" at bounding box center [1115, 130] width 102 height 24
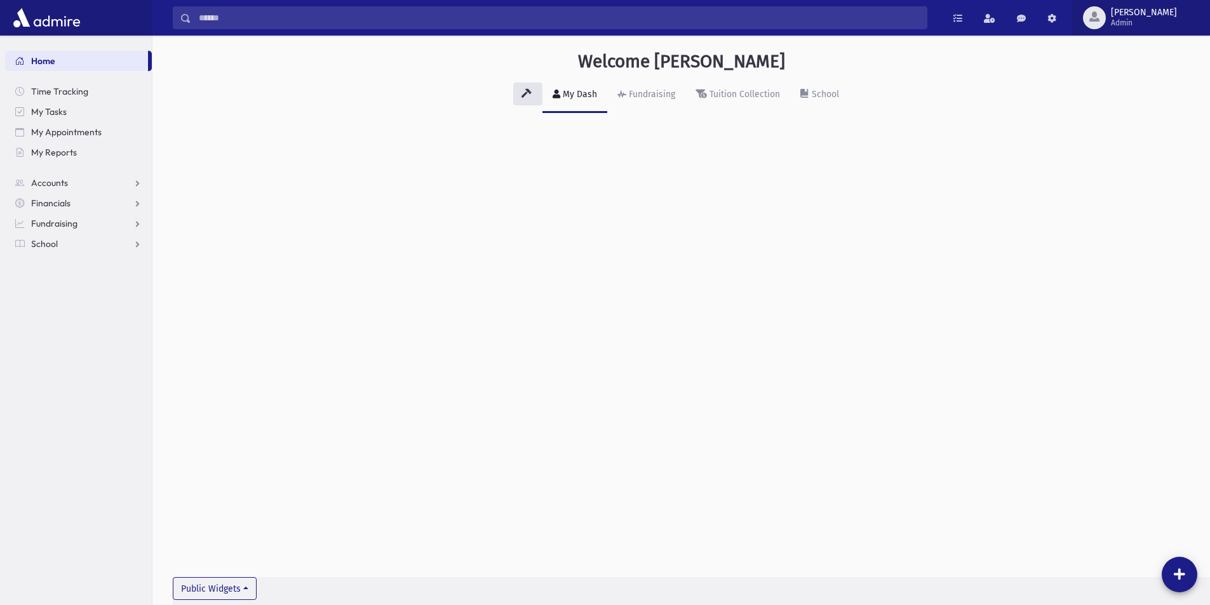
click at [1168, 17] on span "[PERSON_NAME]" at bounding box center [1144, 13] width 66 height 10
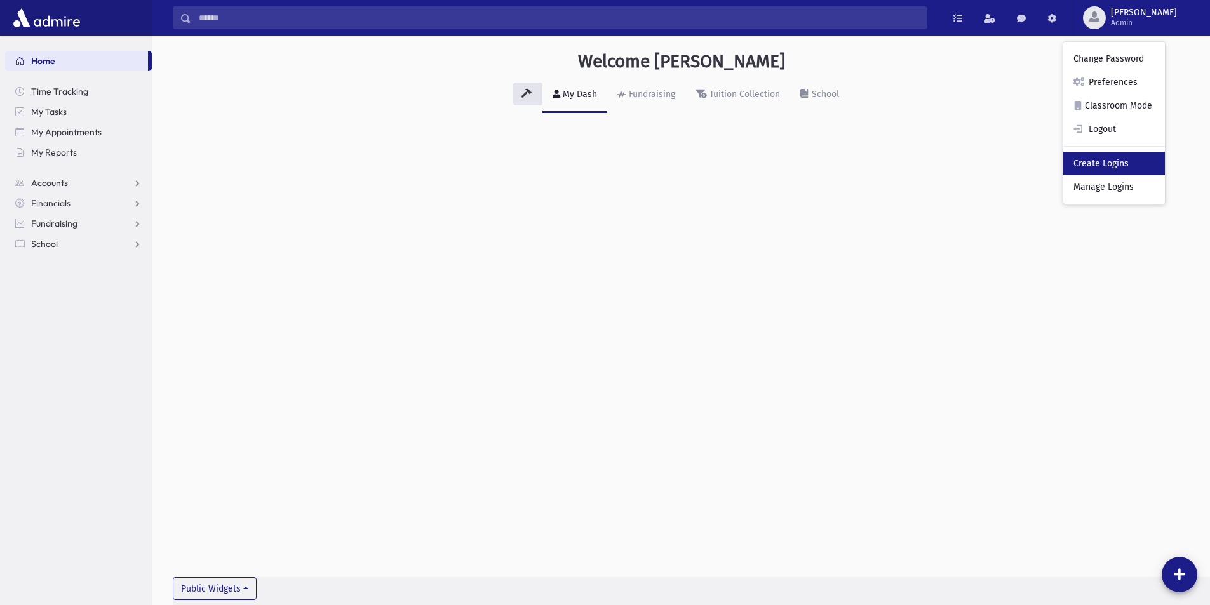
click at [1149, 161] on link "Create Logins" at bounding box center [1115, 164] width 102 height 24
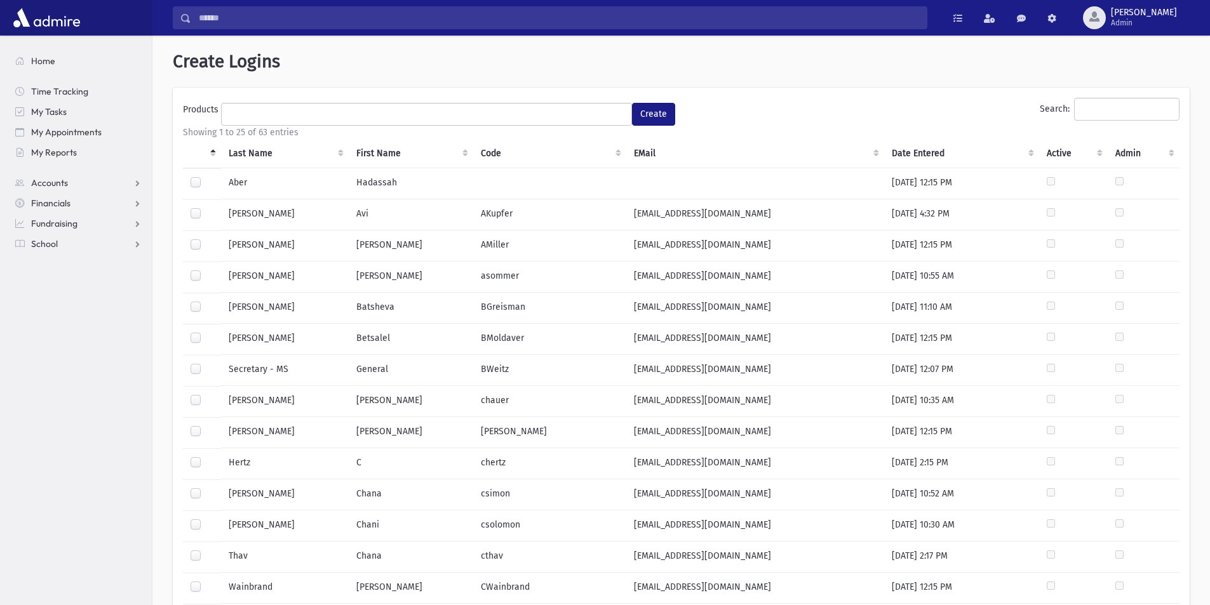
click at [249, 154] on th "Last Name" at bounding box center [285, 153] width 128 height 29
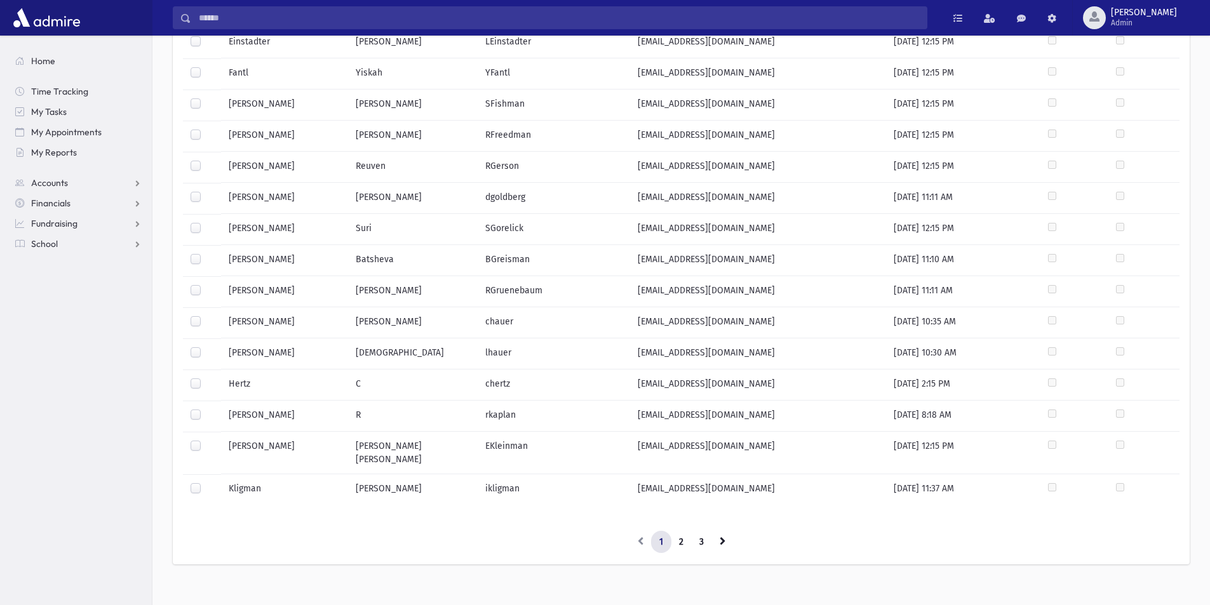
scroll to position [457, 0]
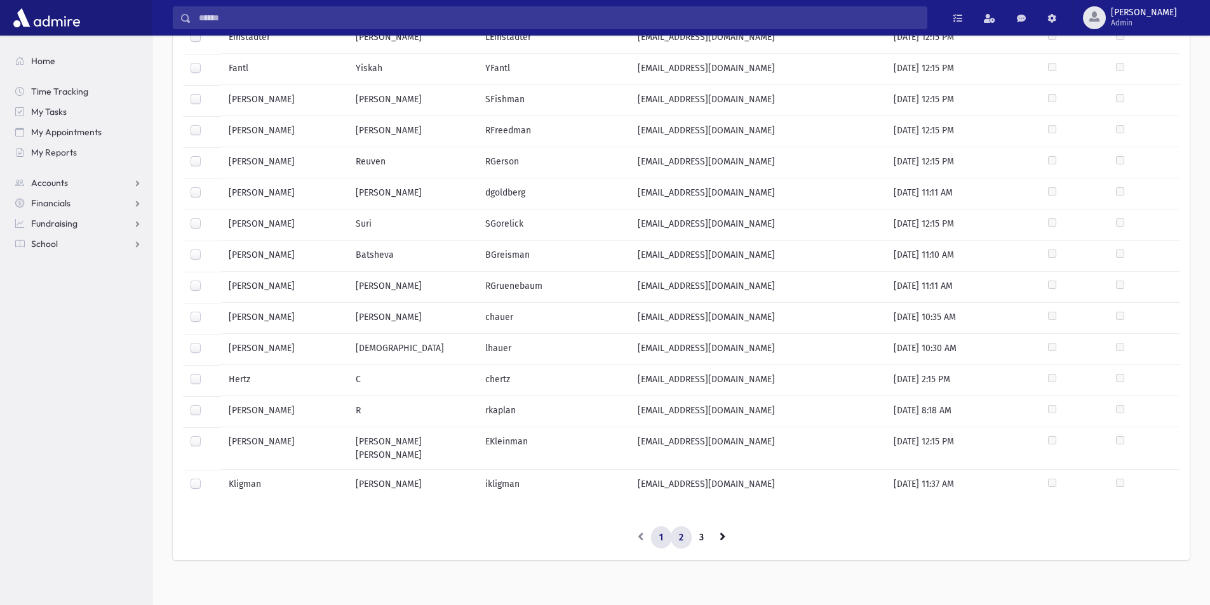
click at [678, 527] on link "2" at bounding box center [681, 538] width 21 height 23
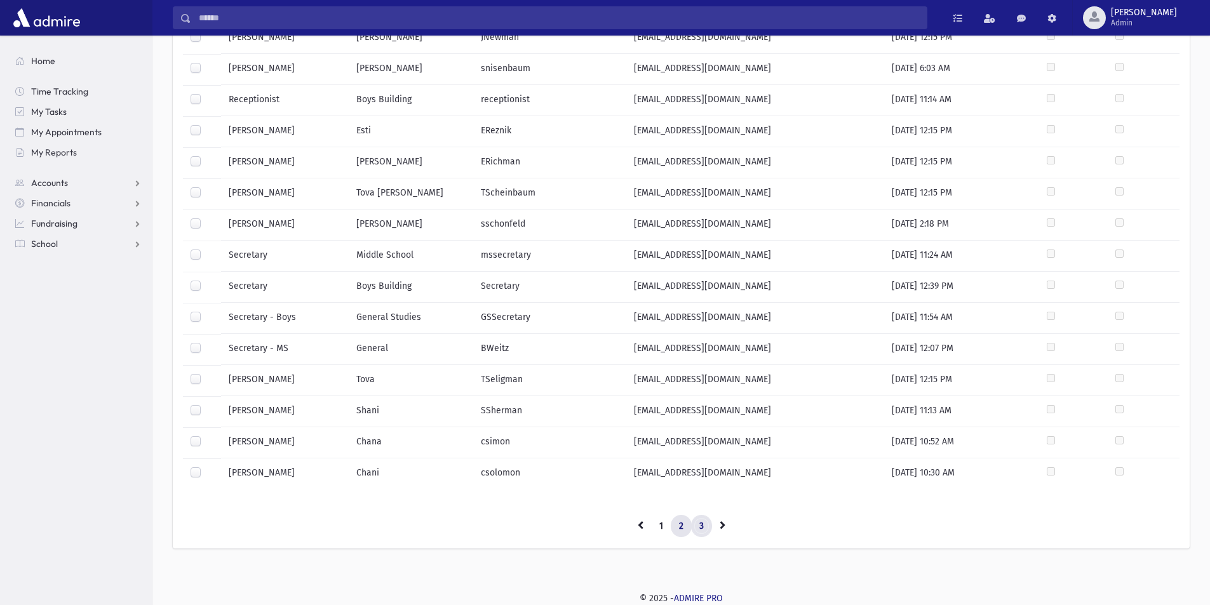
click at [702, 524] on link "3" at bounding box center [701, 526] width 21 height 23
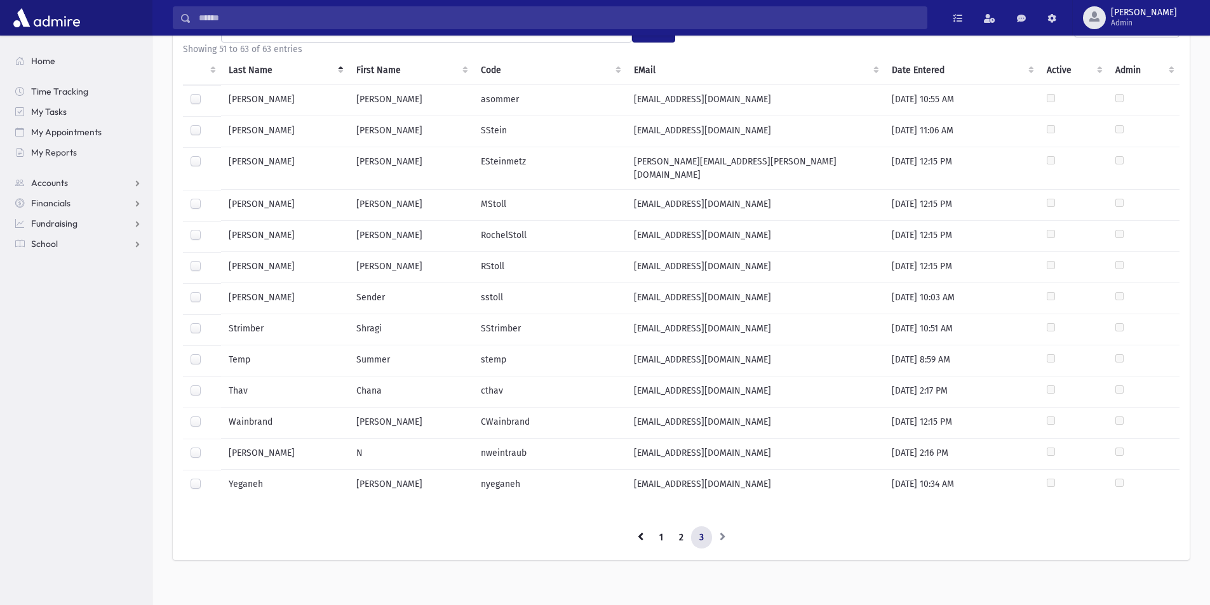
click at [206, 323] on label at bounding box center [206, 323] width 0 height 0
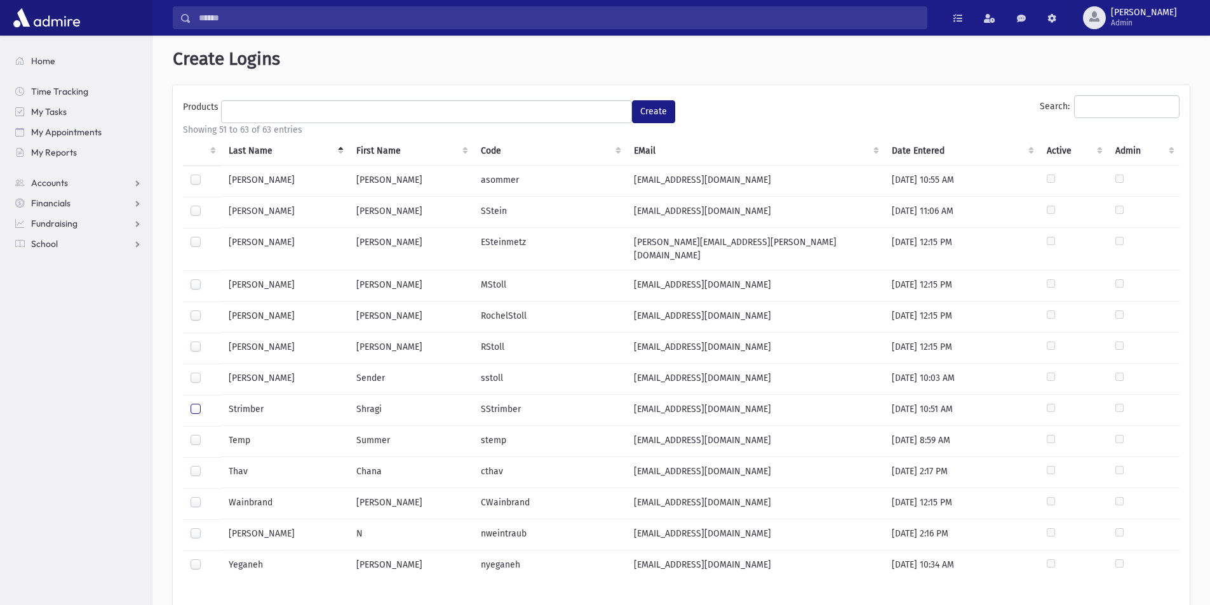
scroll to position [0, 0]
click at [617, 111] on ul at bounding box center [427, 113] width 410 height 19
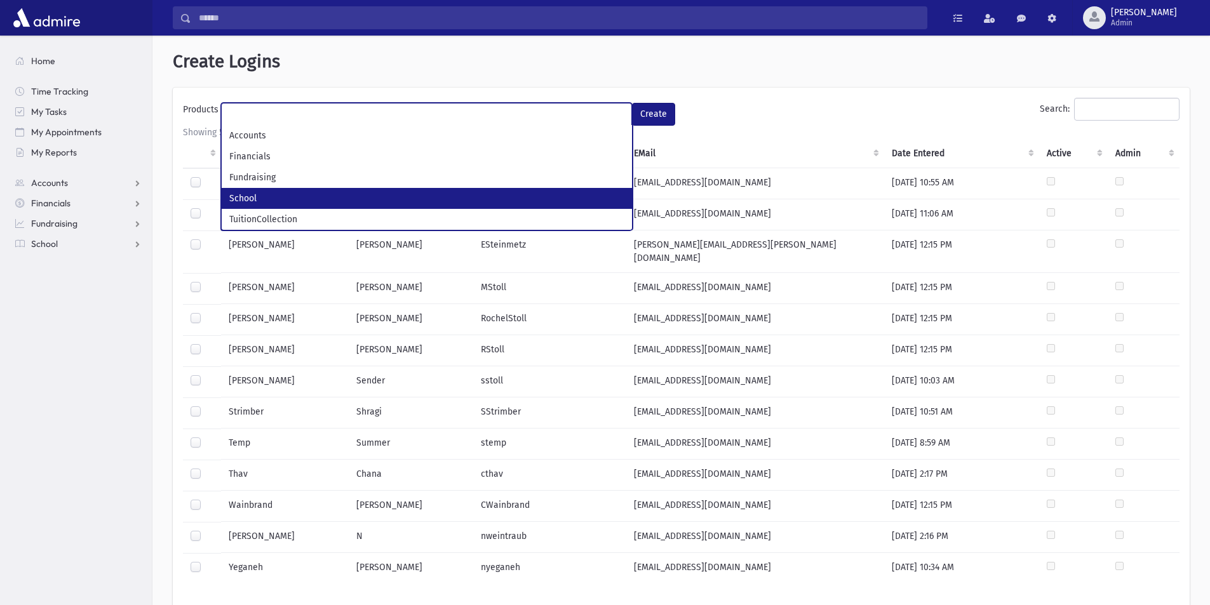
select select "*"
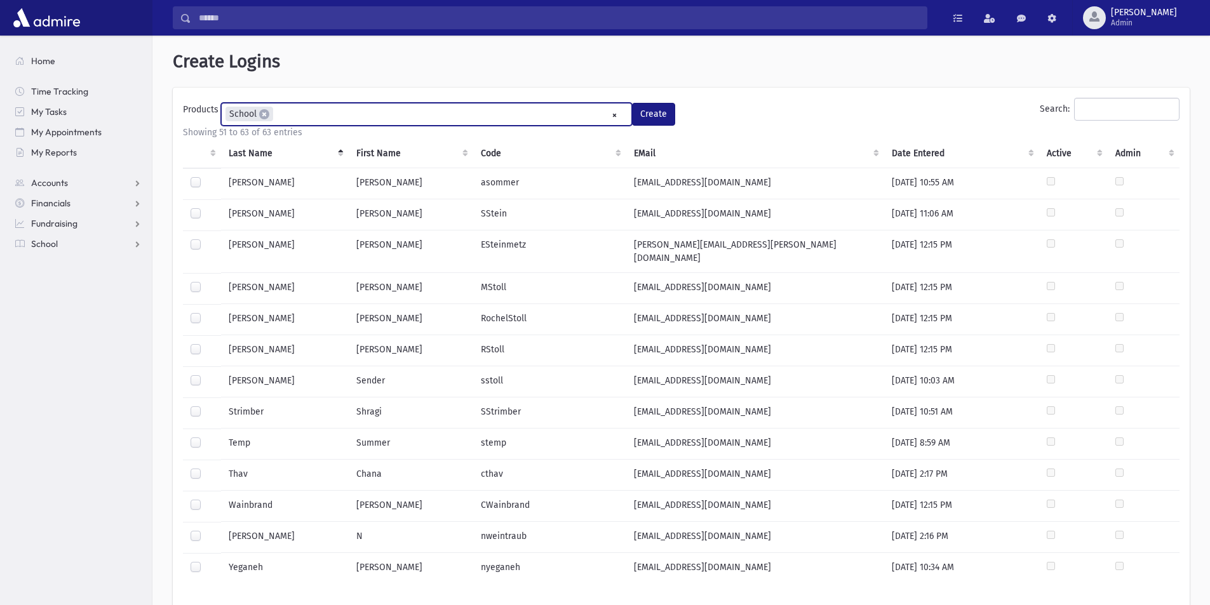
scroll to position [34, 0]
click at [645, 112] on button "Create" at bounding box center [653, 114] width 43 height 23
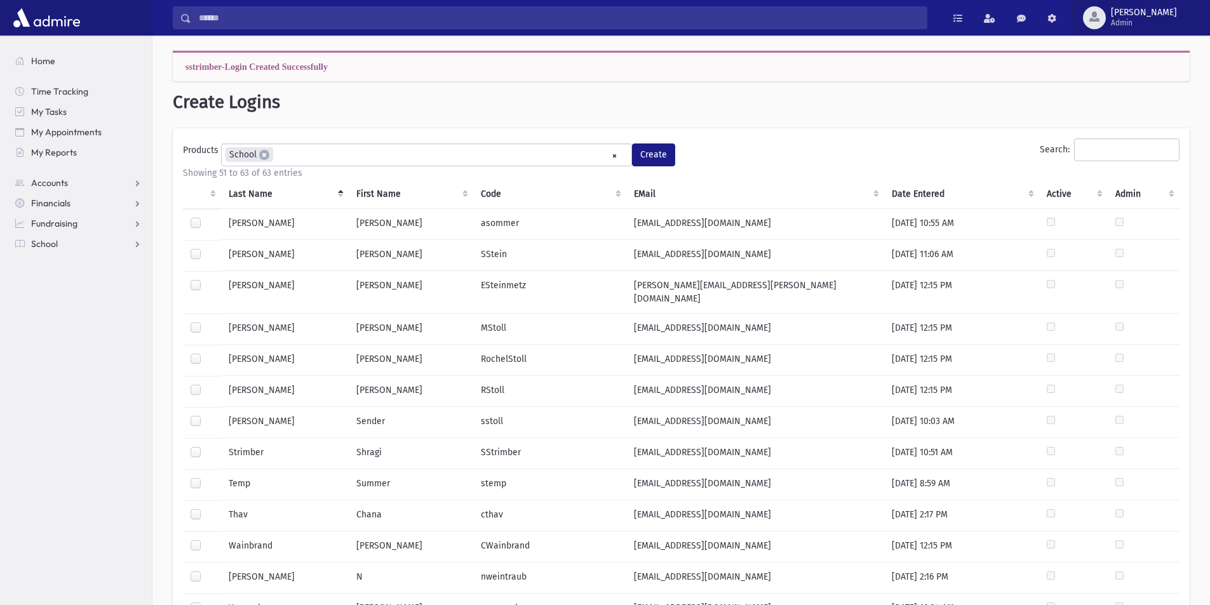
click at [1152, 18] on span "tadler Admin" at bounding box center [1149, 18] width 86 height 20
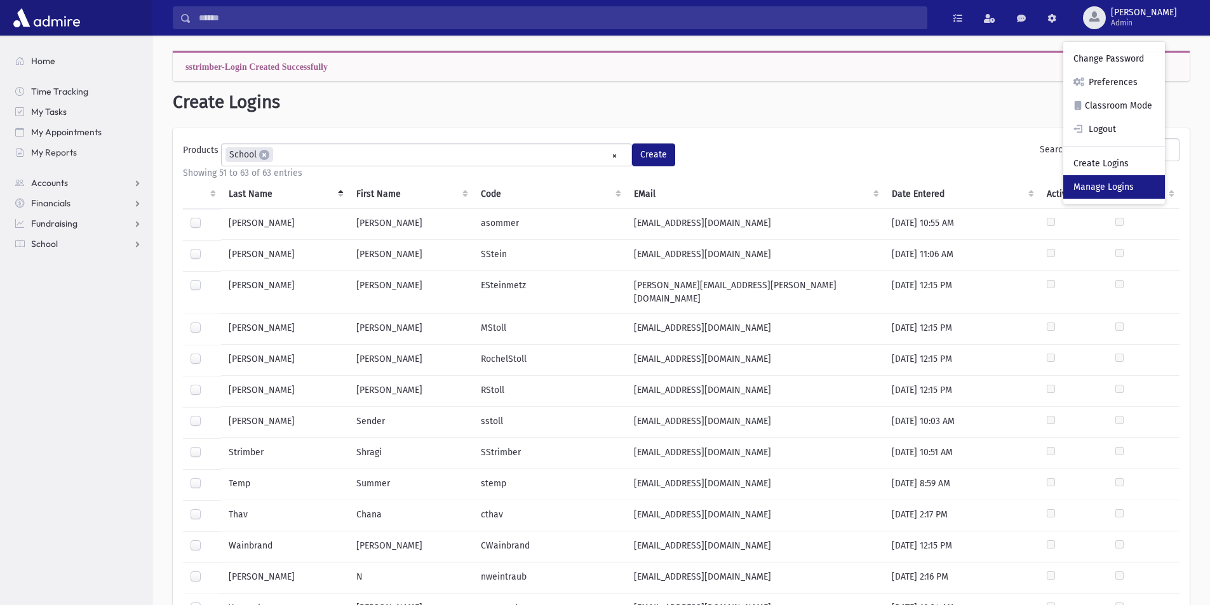
click at [1163, 184] on link "Manage Logins" at bounding box center [1115, 187] width 102 height 24
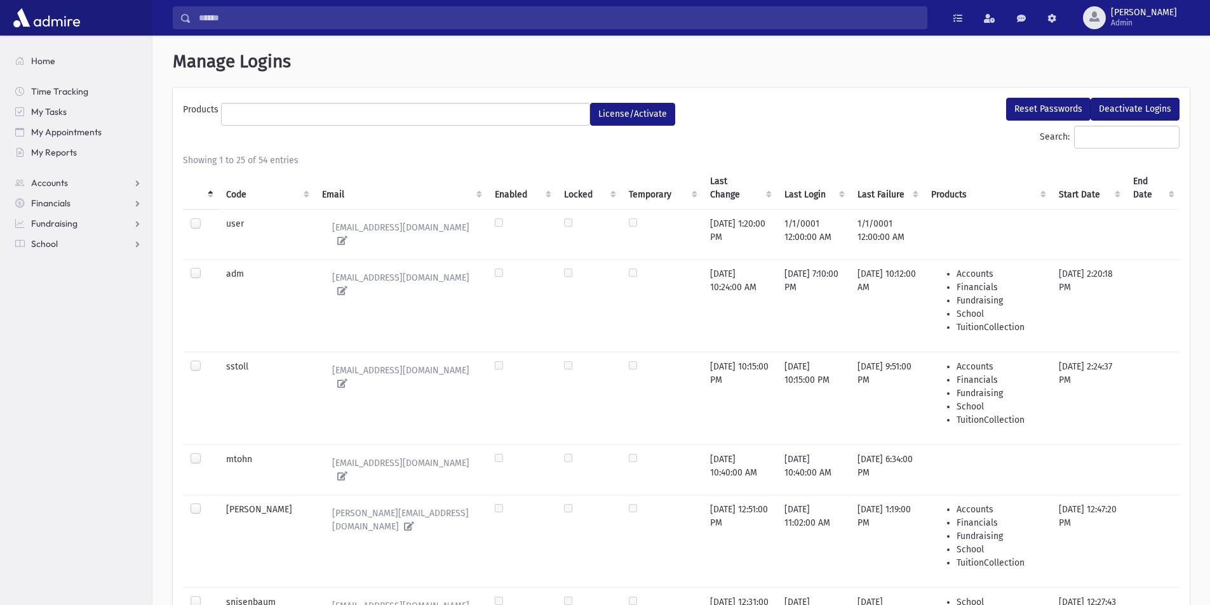
select select
click at [1172, 17] on span "[PERSON_NAME]" at bounding box center [1144, 13] width 66 height 10
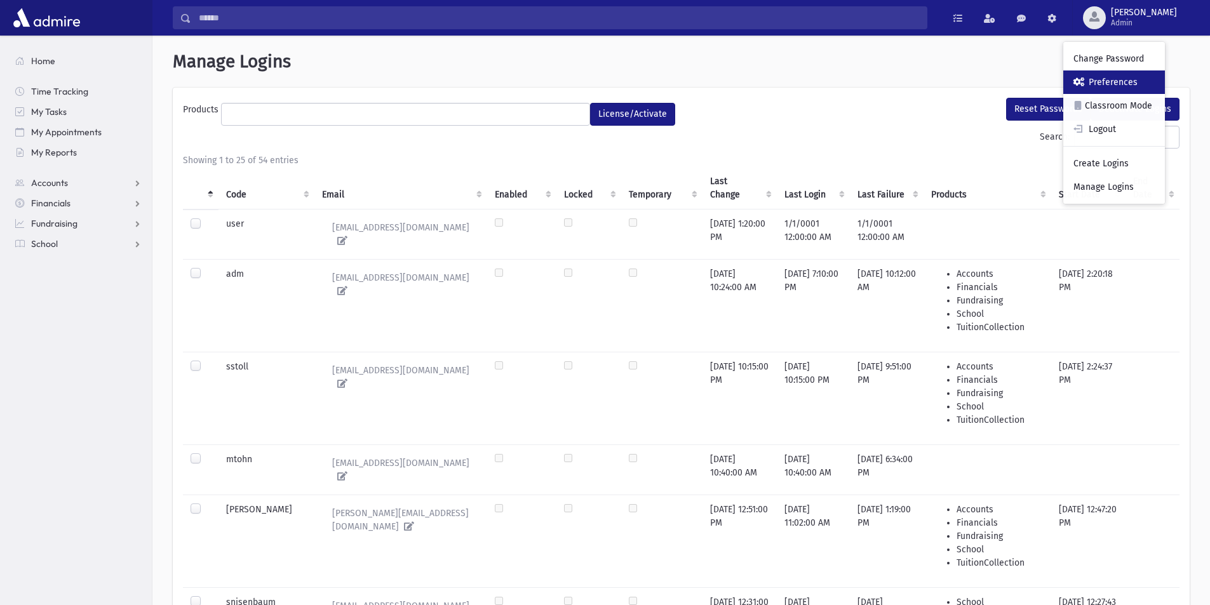
click at [1162, 80] on link "Preferences" at bounding box center [1115, 83] width 102 height 24
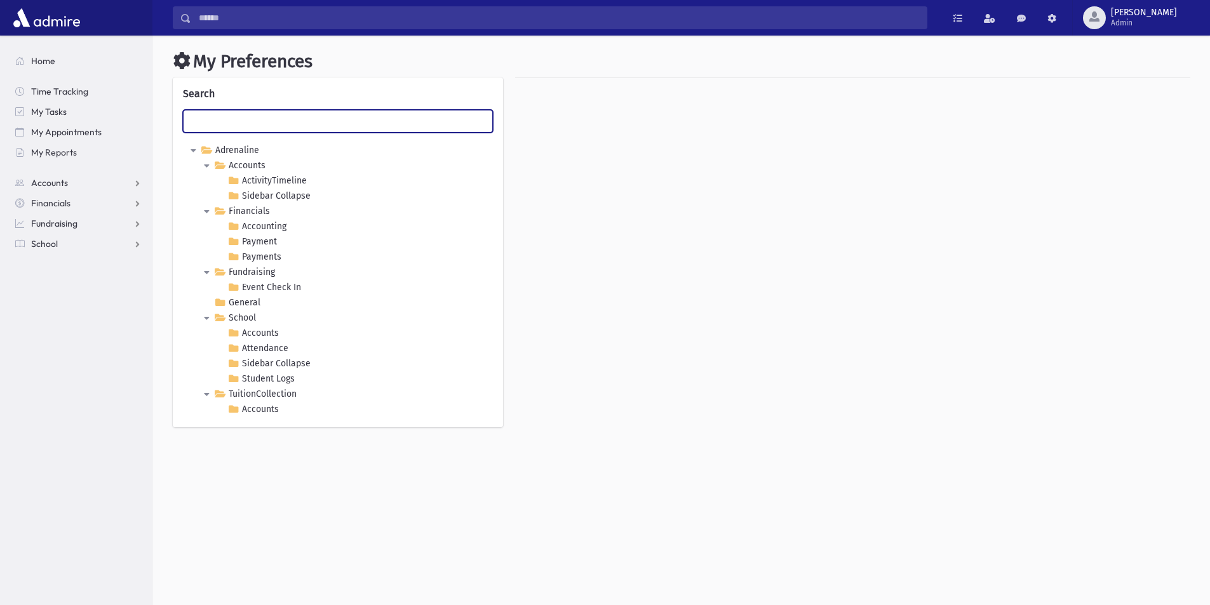
click at [214, 121] on input "text" at bounding box center [338, 121] width 310 height 23
type input "**********"
click at [252, 315] on link "School" at bounding box center [235, 318] width 47 height 15
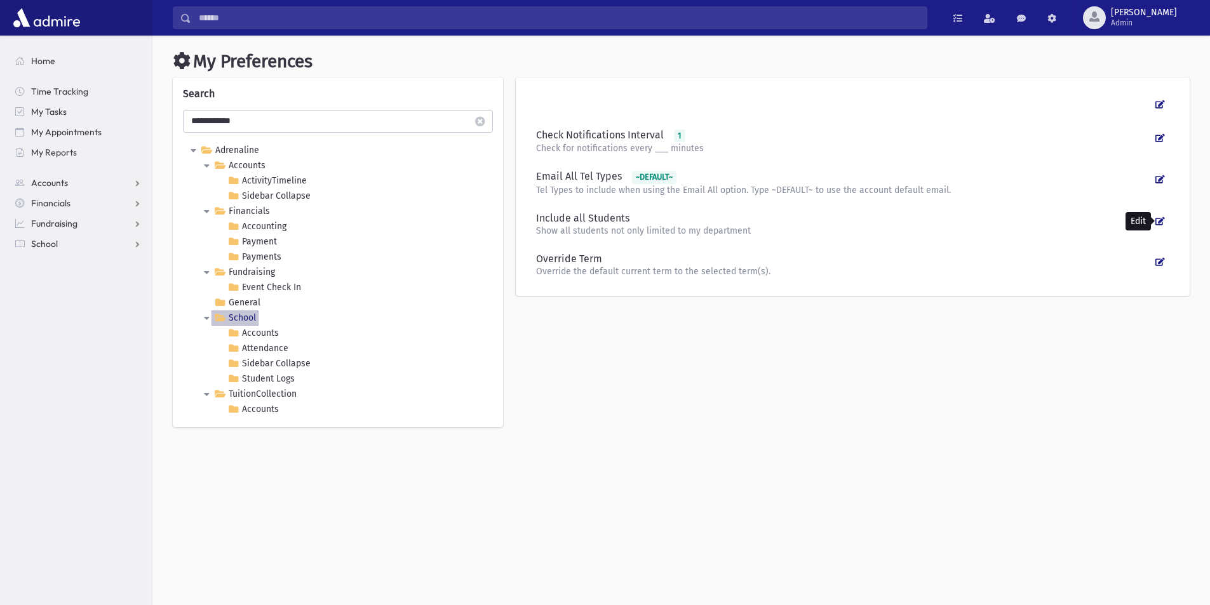
click at [1159, 221] on icon at bounding box center [1161, 221] width 10 height 8
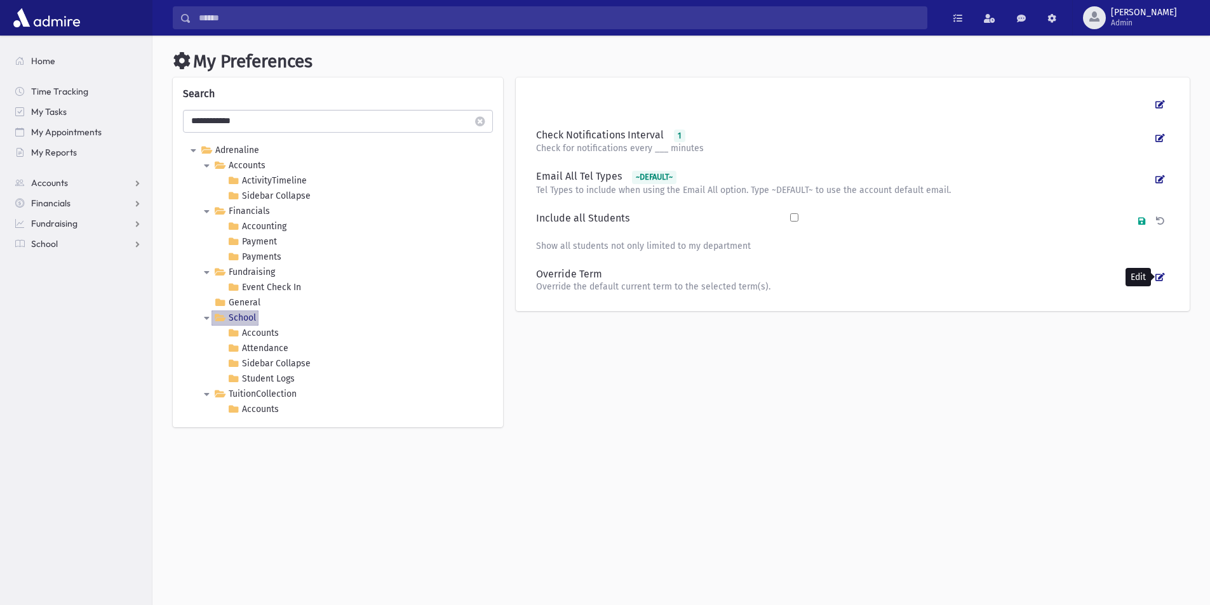
click at [1162, 278] on icon at bounding box center [1161, 277] width 10 height 8
select select
click at [649, 281] on div "Override Term" at bounding box center [656, 279] width 253 height 23
click at [44, 242] on span "School" at bounding box center [44, 243] width 27 height 11
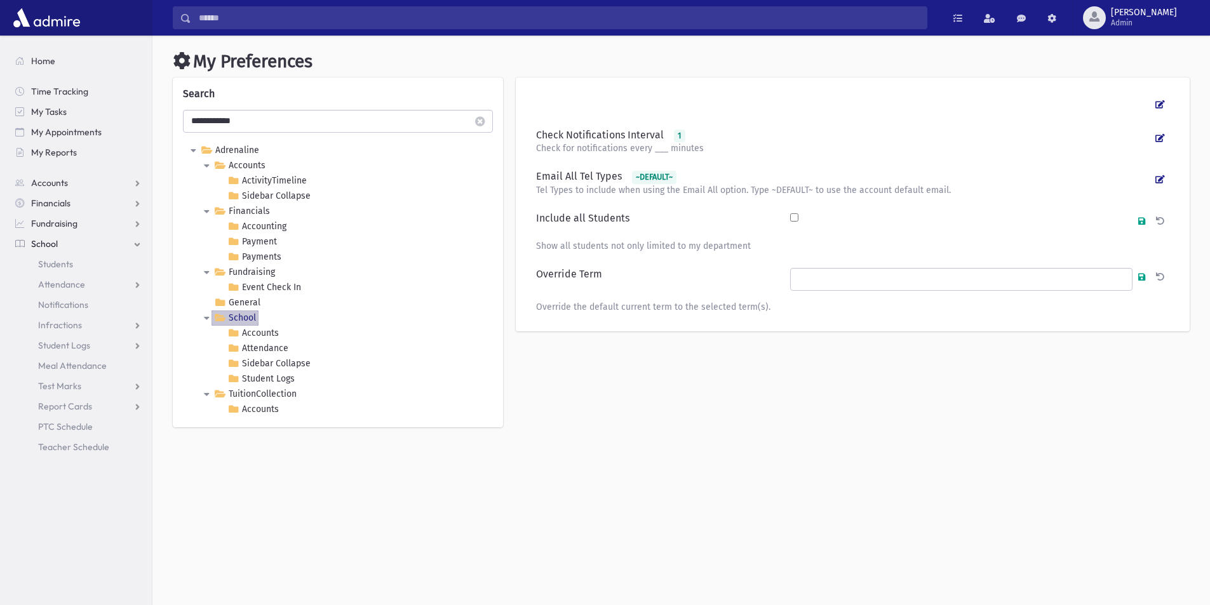
click at [555, 424] on div "Check Notifications Interval 1 Check for notifications every ___ minutes Email …" at bounding box center [853, 259] width 687 height 363
click at [1026, 17] on span at bounding box center [1021, 18] width 9 height 9
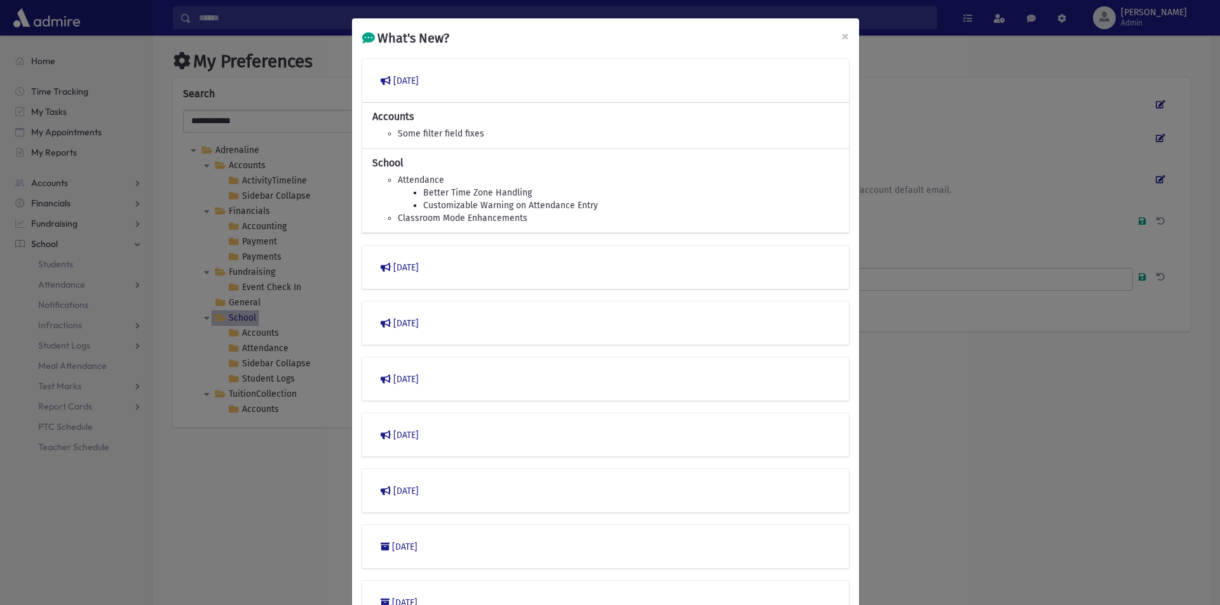
click at [1105, 15] on div "What's New? × March 2023 Accounts Some filter field fixes School Attendance Bet…" at bounding box center [610, 302] width 1220 height 605
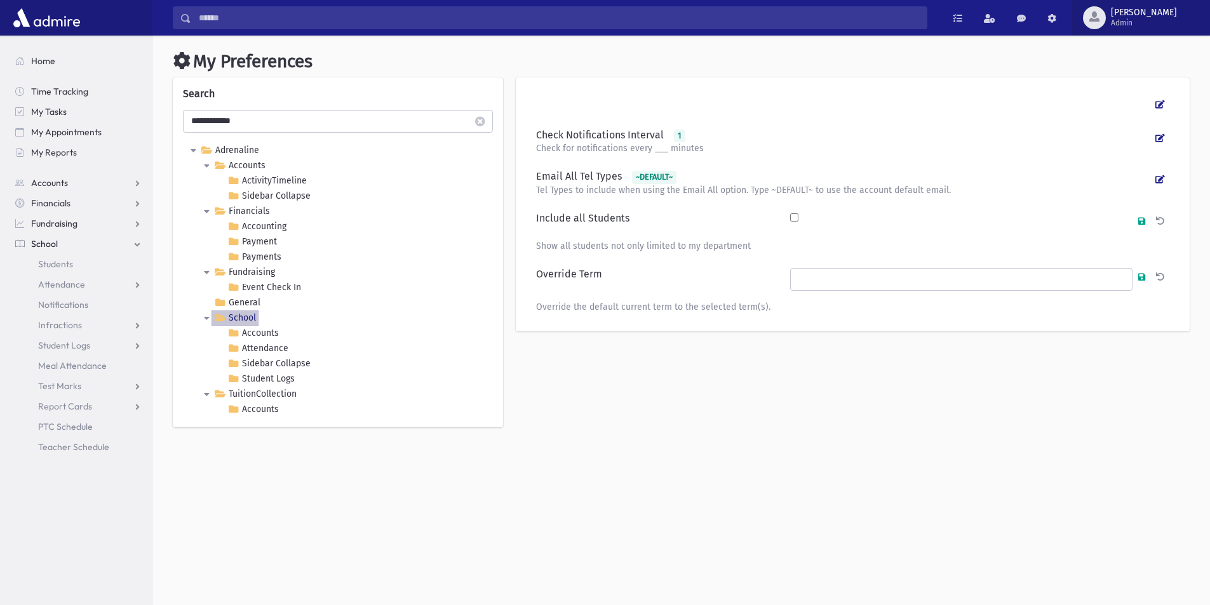
click at [1159, 17] on span "[PERSON_NAME]" at bounding box center [1144, 13] width 66 height 10
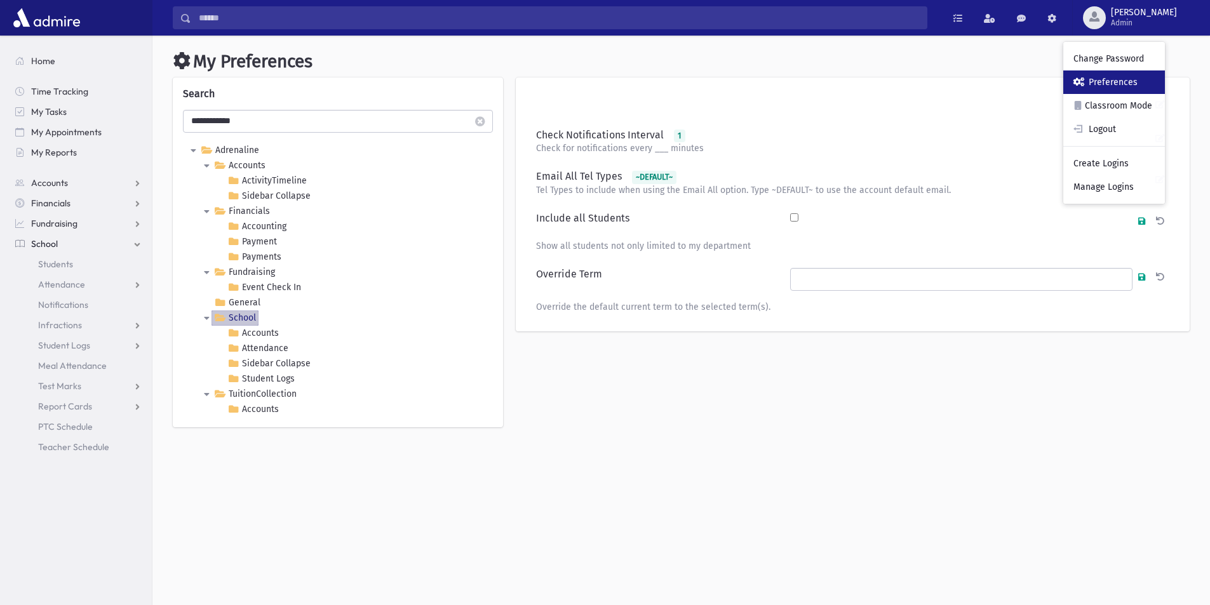
click at [1156, 84] on link "Preferences" at bounding box center [1115, 83] width 102 height 24
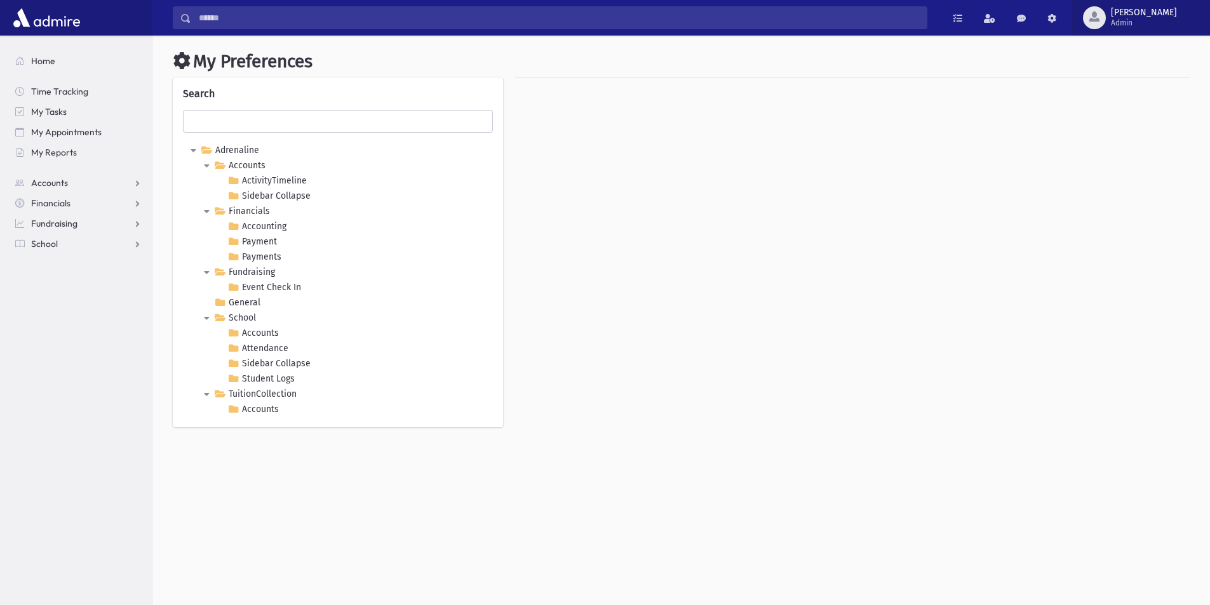
click at [1163, 17] on span "[PERSON_NAME]" at bounding box center [1144, 13] width 66 height 10
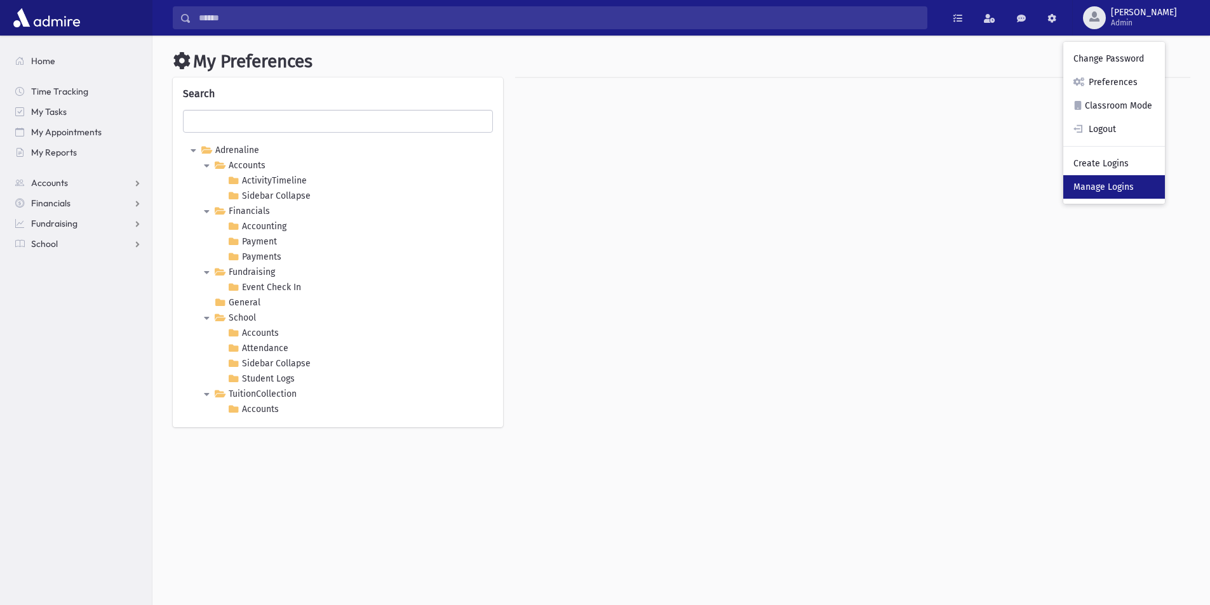
click at [1152, 181] on link "Manage Logins" at bounding box center [1115, 187] width 102 height 24
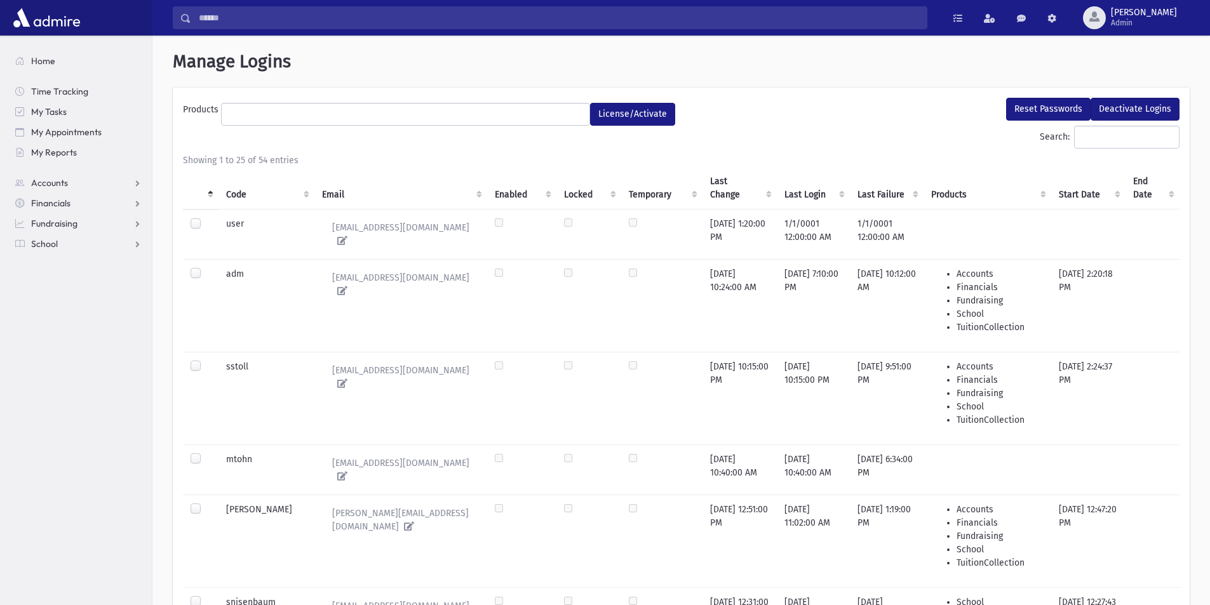
select select
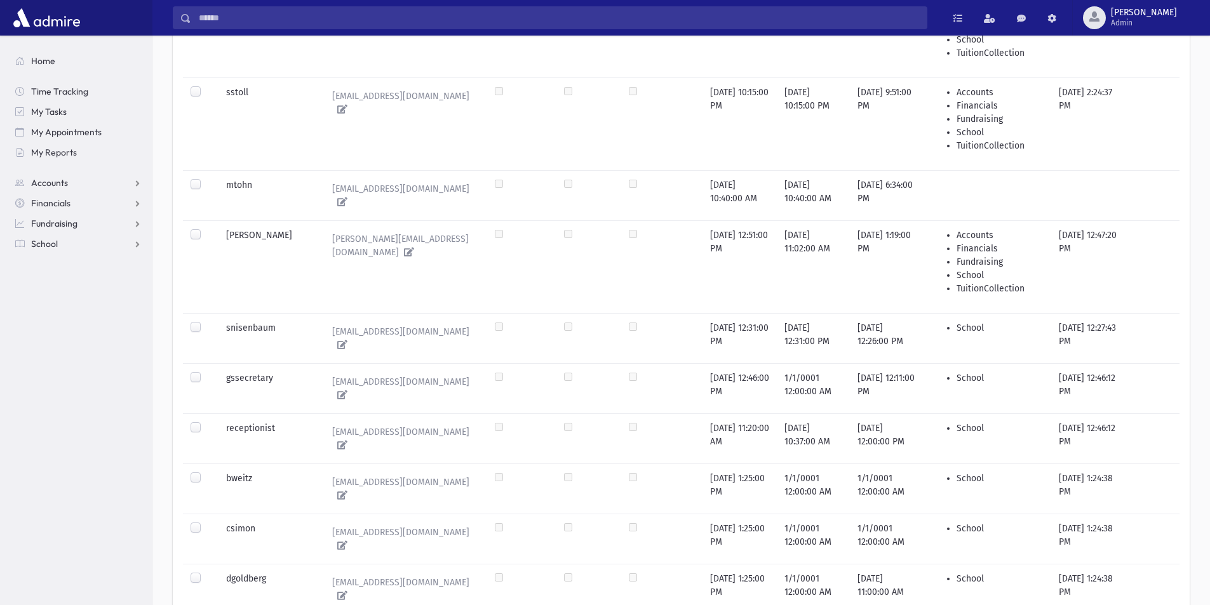
scroll to position [318, 0]
